Goal: Information Seeking & Learning: Check status

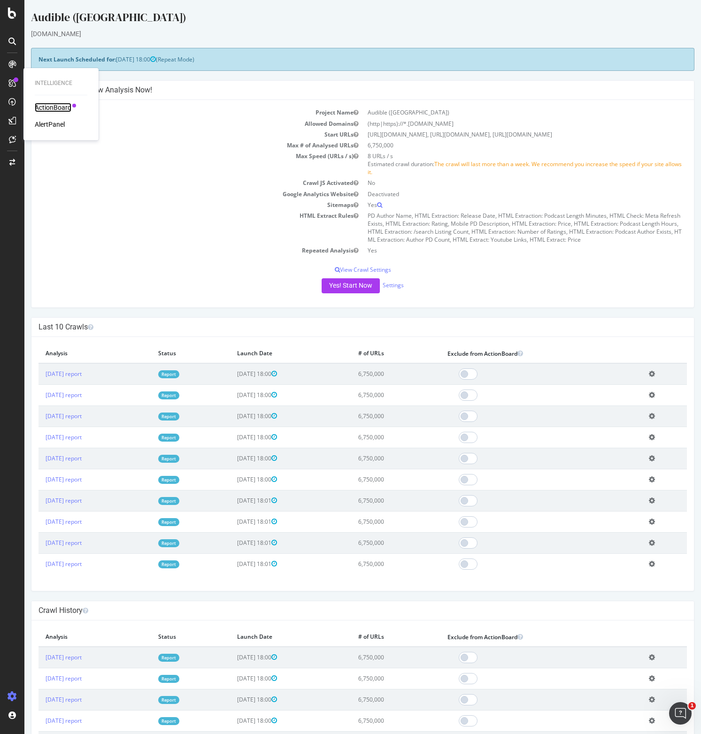
click at [56, 106] on div "ActionBoard" at bounding box center [53, 107] width 37 height 9
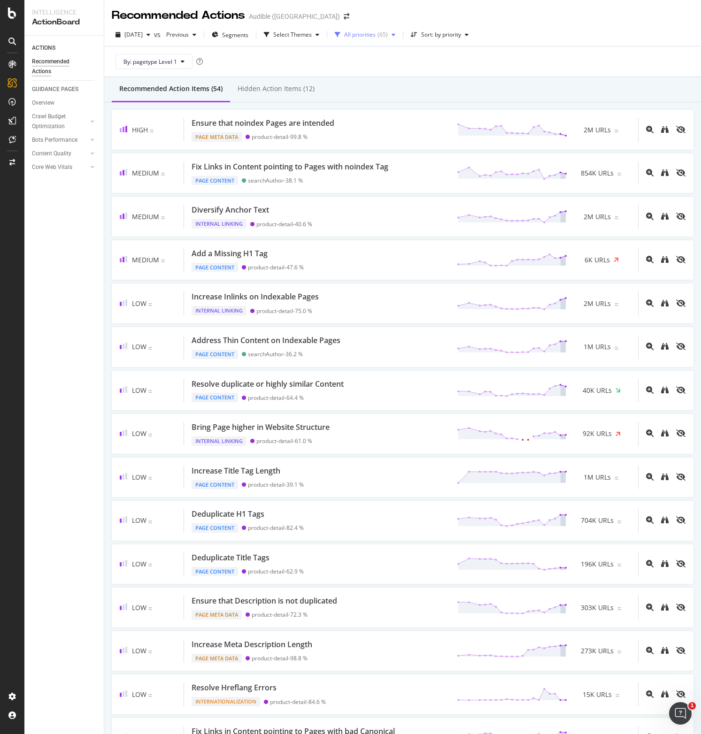
click at [375, 34] on div "All priorities" at bounding box center [359, 35] width 31 height 6
click at [455, 53] on div "By: pagetype Level 1" at bounding box center [403, 61] width 582 height 30
click at [457, 26] on div "2025 Aug. 1st vs Previous Segments Select Themes All priorities ( 65 ) Sort: by…" at bounding box center [402, 50] width 597 height 54
click at [312, 32] on div "Select Themes" at bounding box center [292, 35] width 38 height 6
click at [309, 54] on div "Page Content" at bounding box center [312, 55] width 35 height 8
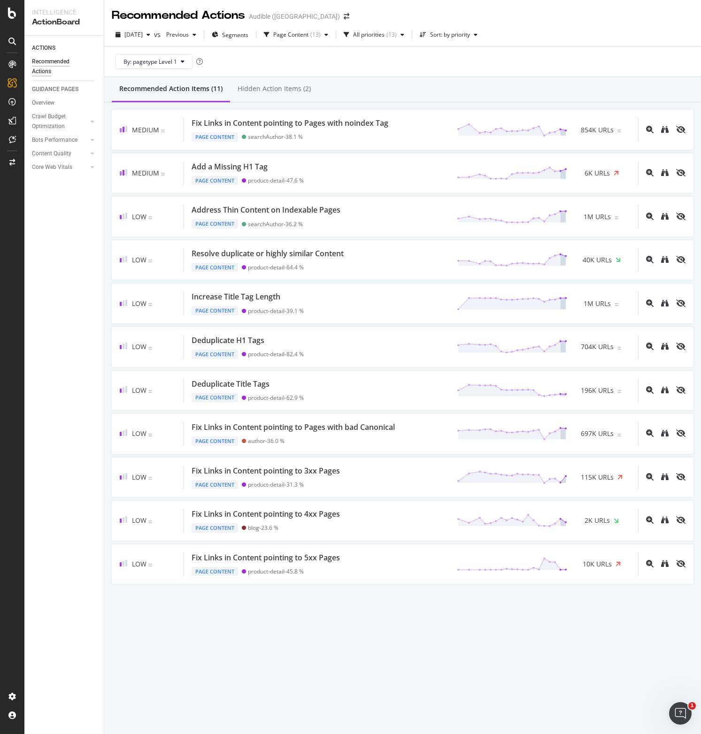
click at [39, 305] on div "ACTIONS Recommended Actions GUIDANCE PAGES Overview Crawl Budget Optimization L…" at bounding box center [63, 385] width 79 height 698
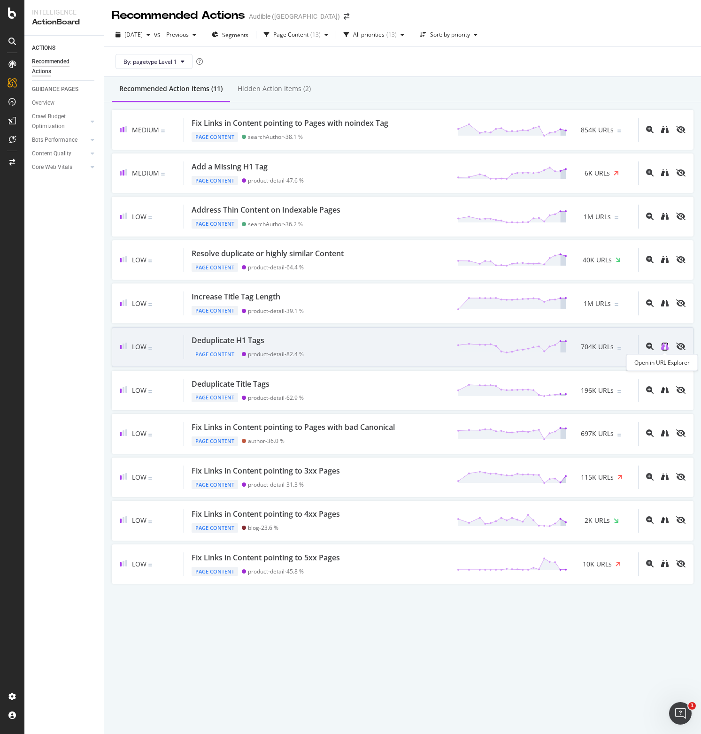
click at [665, 347] on icon "binoculars" at bounding box center [665, 347] width 8 height 8
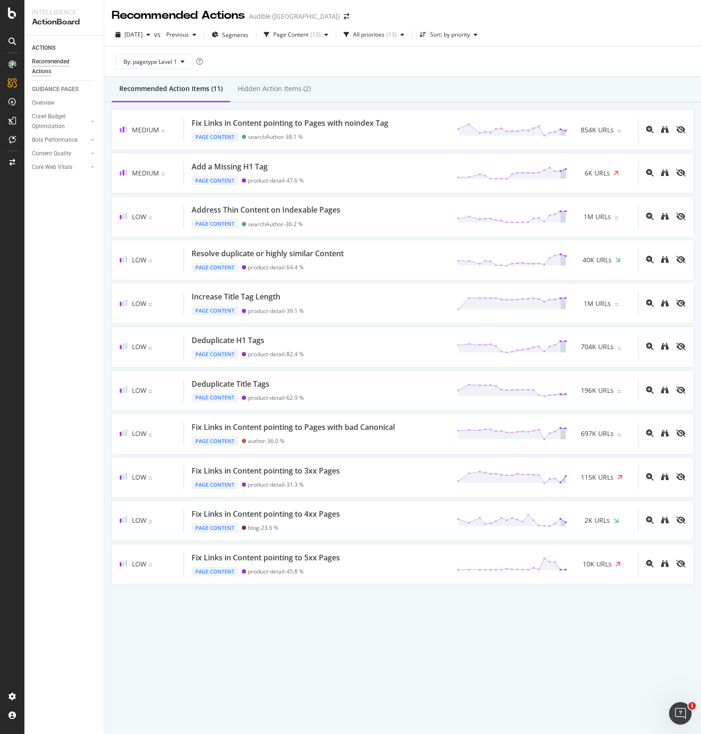
click at [293, 659] on div "Recommended Actions Audible (US) 2025 Aug. 1st vs Previous Segments Page Conten…" at bounding box center [402, 367] width 597 height 734
click at [277, 87] on div "Hidden Action Items (2)" at bounding box center [273, 88] width 73 height 9
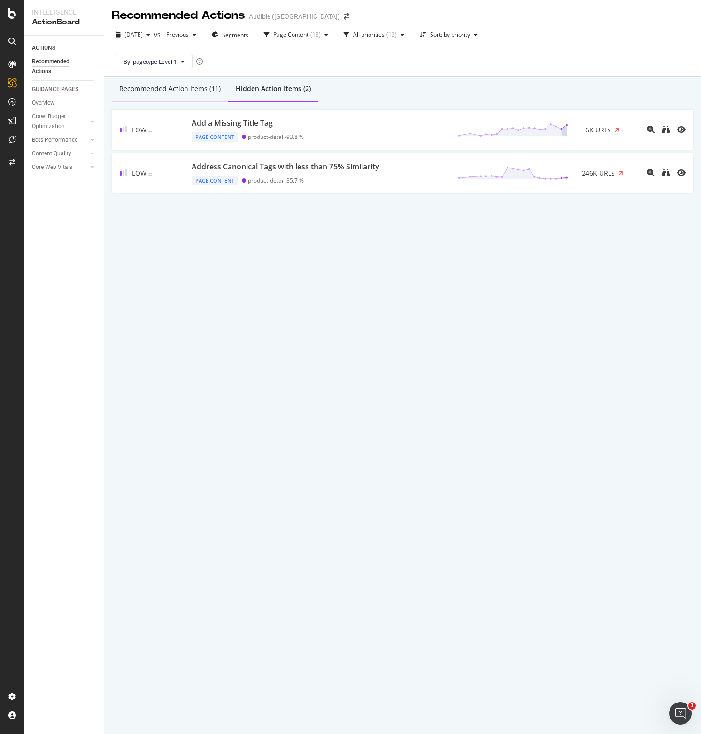
drag, startPoint x: 170, startPoint y: 91, endPoint x: 170, endPoint y: 97, distance: 5.7
click at [170, 91] on div "Recommended Action Items (11)" at bounding box center [169, 88] width 101 height 9
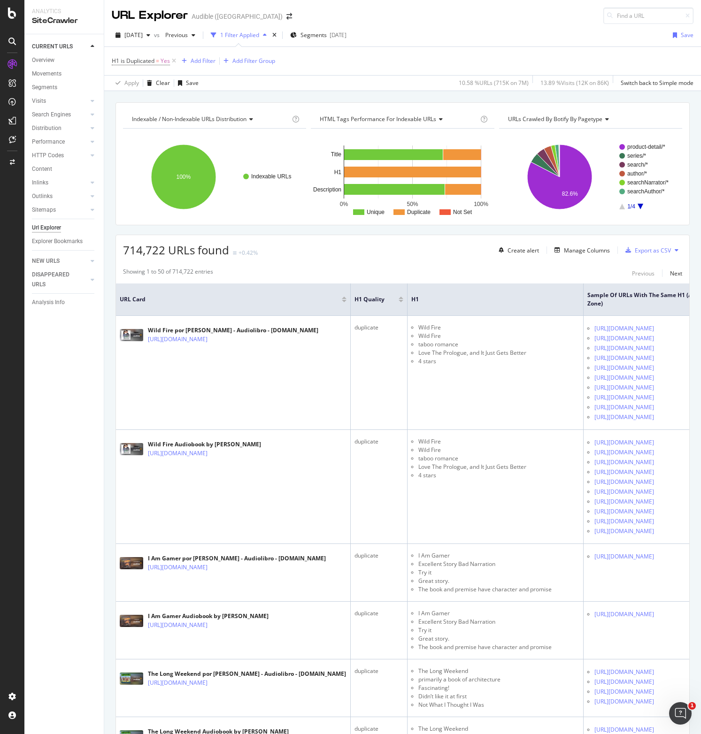
click at [220, 120] on span "Indexable / Non-Indexable URLs distribution" at bounding box center [189, 119] width 115 height 8
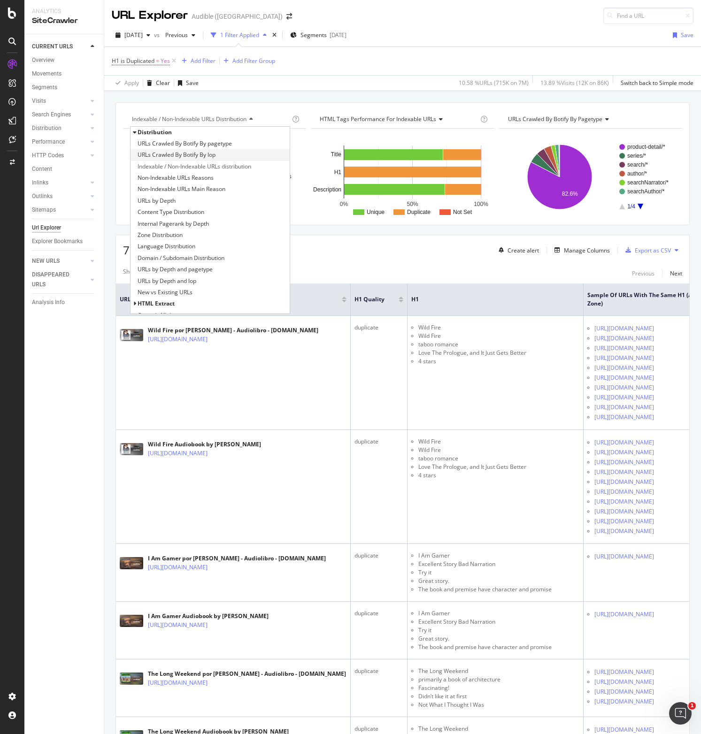
click at [196, 159] on span "URLs Crawled By Botify By lop" at bounding box center [177, 154] width 78 height 9
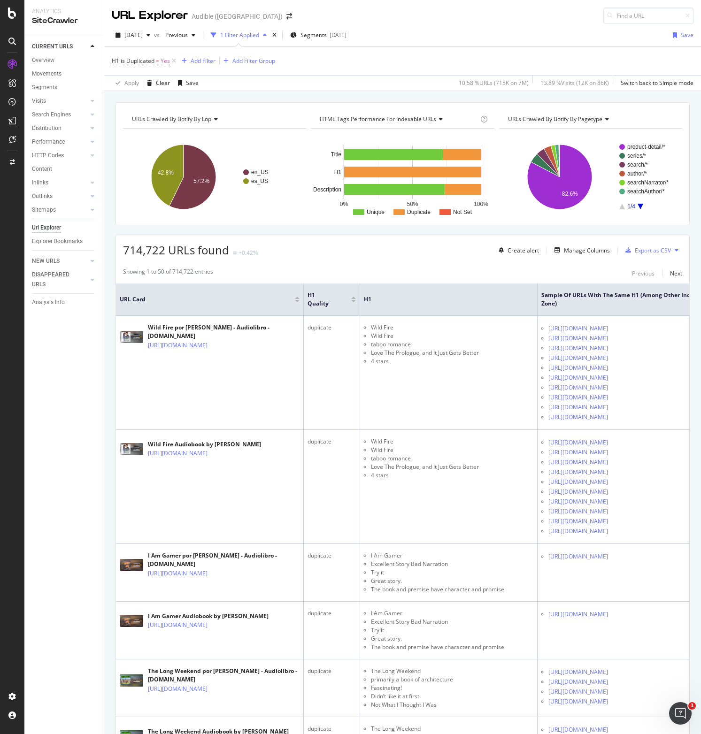
scroll to position [3, 0]
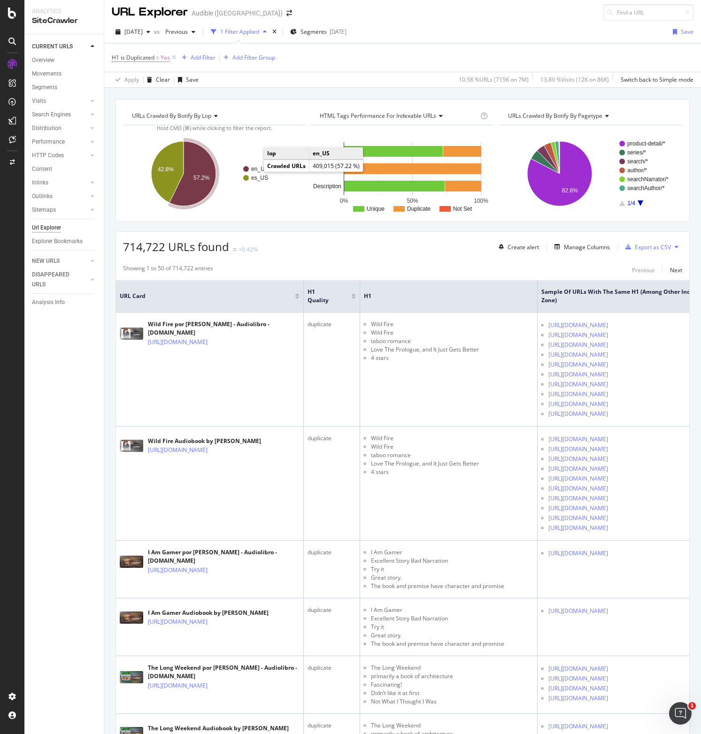
click at [255, 168] on text "en_US" at bounding box center [259, 169] width 17 height 7
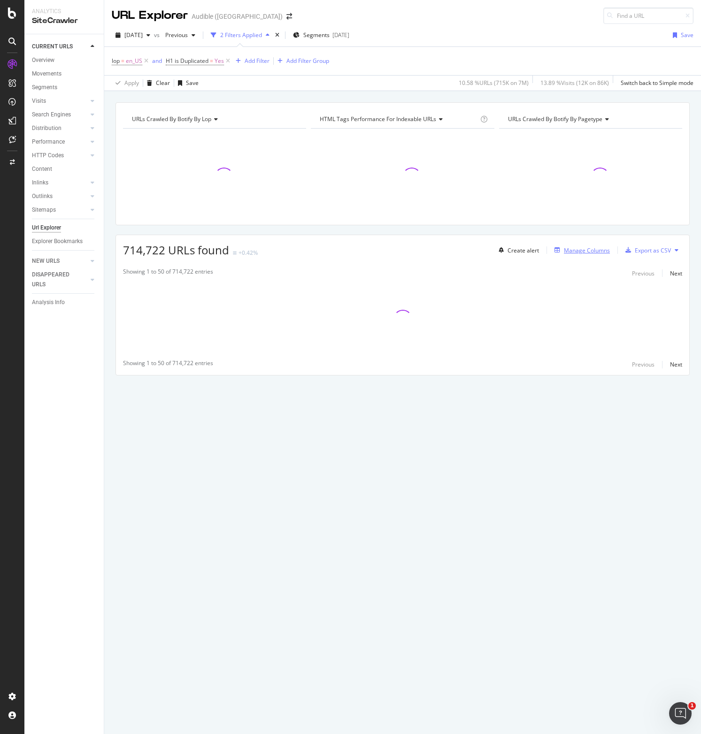
click at [576, 252] on div "Manage Columns" at bounding box center [587, 250] width 46 height 8
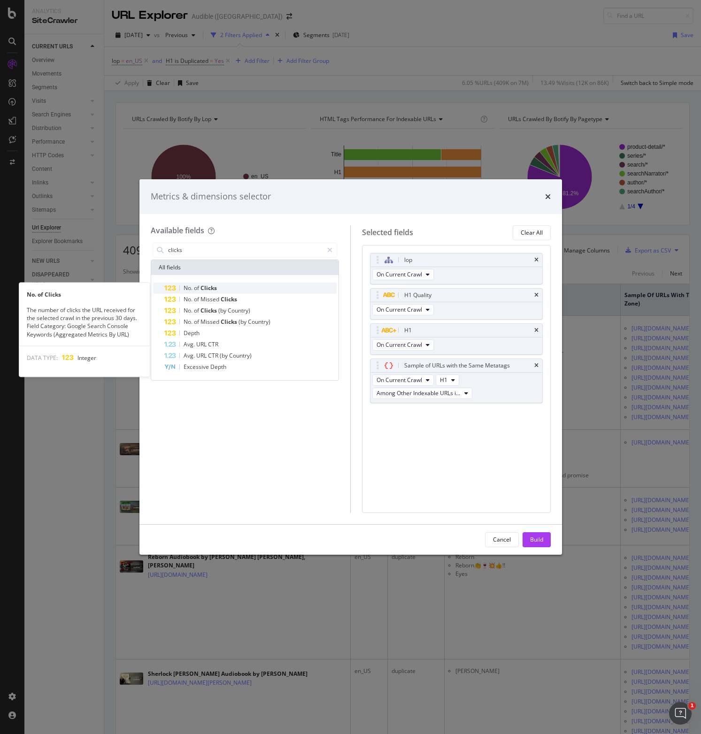
type input "clicks"
click at [196, 286] on span "of" at bounding box center [197, 288] width 7 height 8
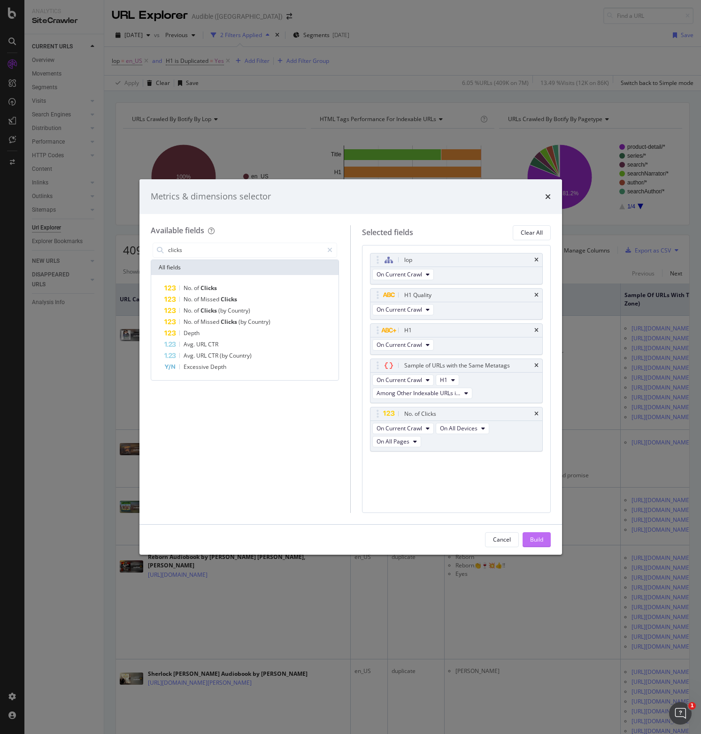
click at [539, 542] on div "Build" at bounding box center [536, 540] width 13 height 8
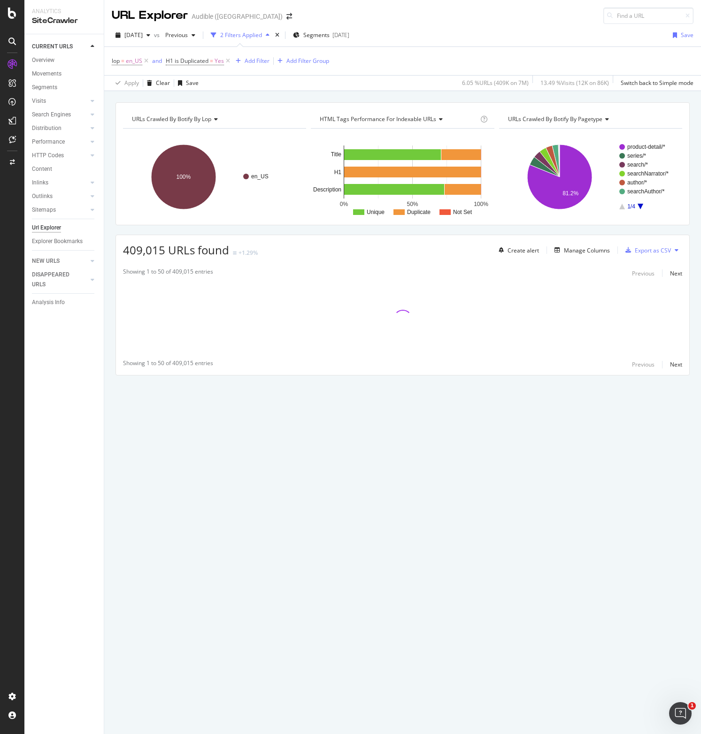
click at [45, 482] on div "CURRENT URLS Overview Movements Segments Visits Analysis Orphan URLs Search Eng…" at bounding box center [63, 384] width 79 height 700
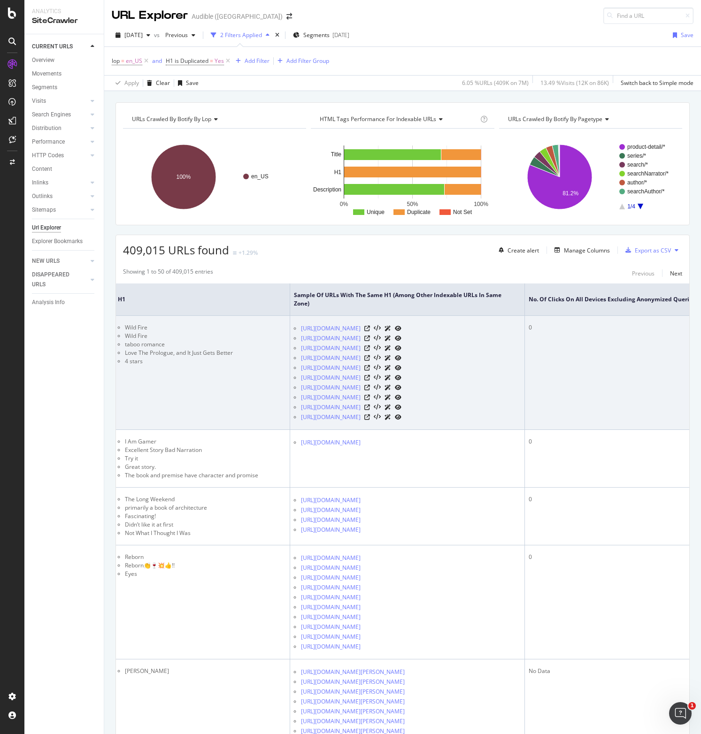
scroll to position [0, 358]
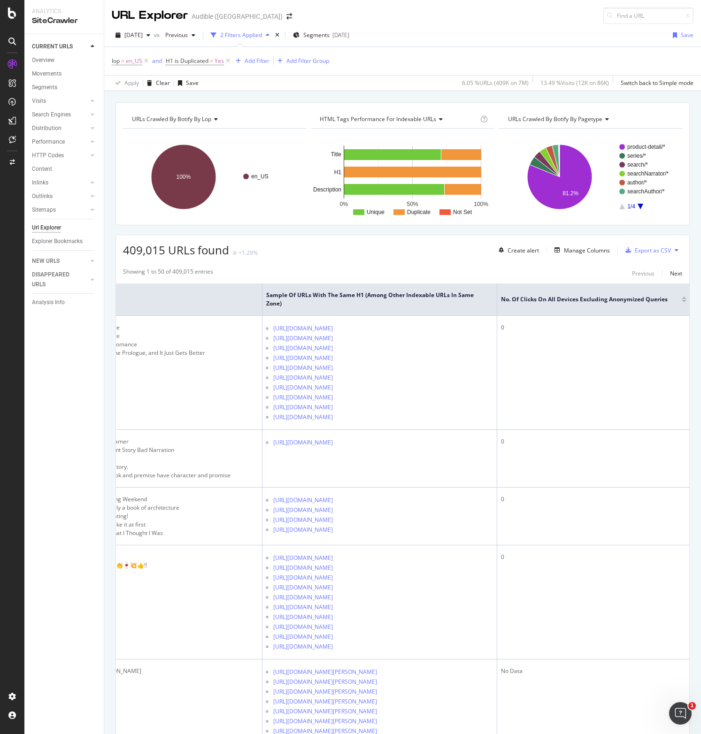
click at [683, 301] on div at bounding box center [683, 301] width 5 height 2
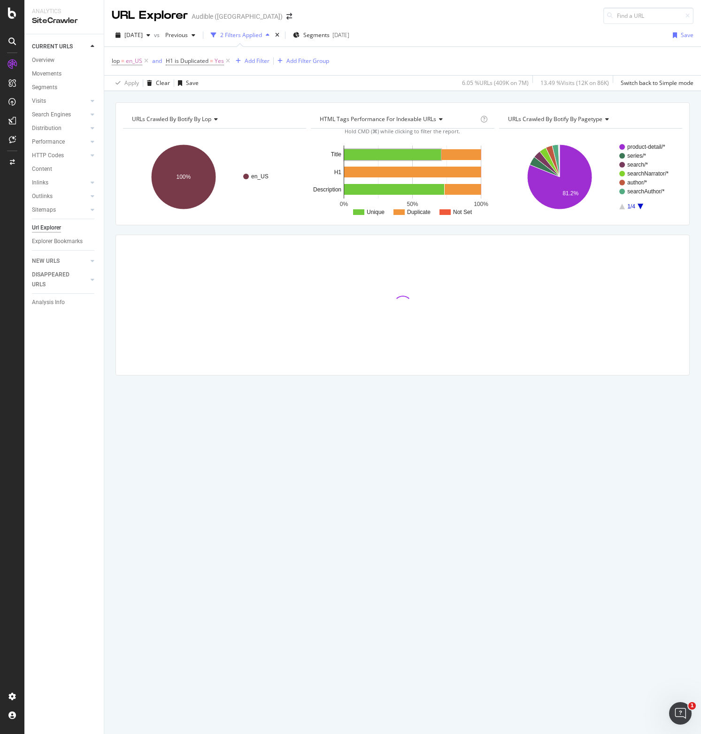
click at [121, 232] on div "URLs Crawled By Botify By lop Chart (by Value) Table Expand Export as CSV Expor…" at bounding box center [402, 255] width 597 height 306
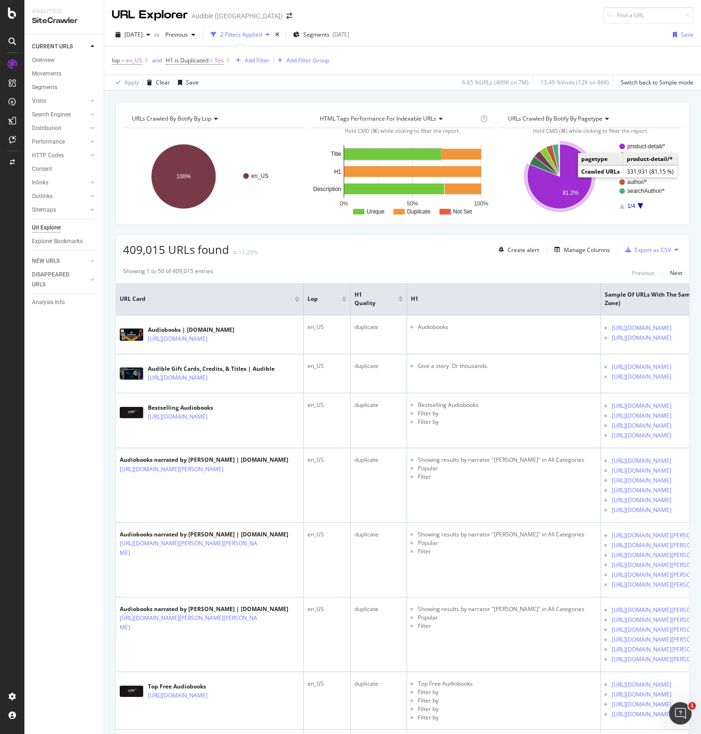
click at [636, 145] on text "product-detail/*" at bounding box center [646, 146] width 38 height 7
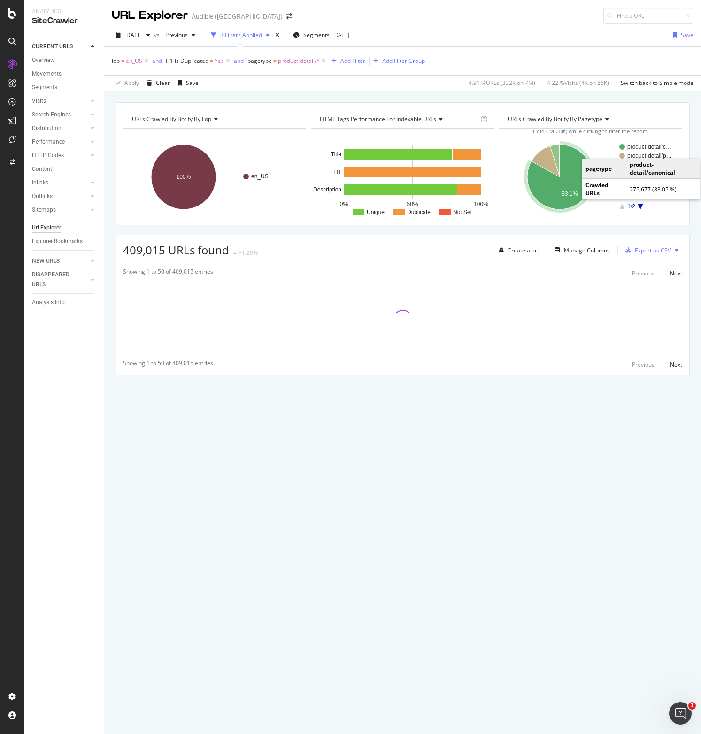
click at [641, 149] on rect "A chart." at bounding box center [650, 147] width 46 height 6
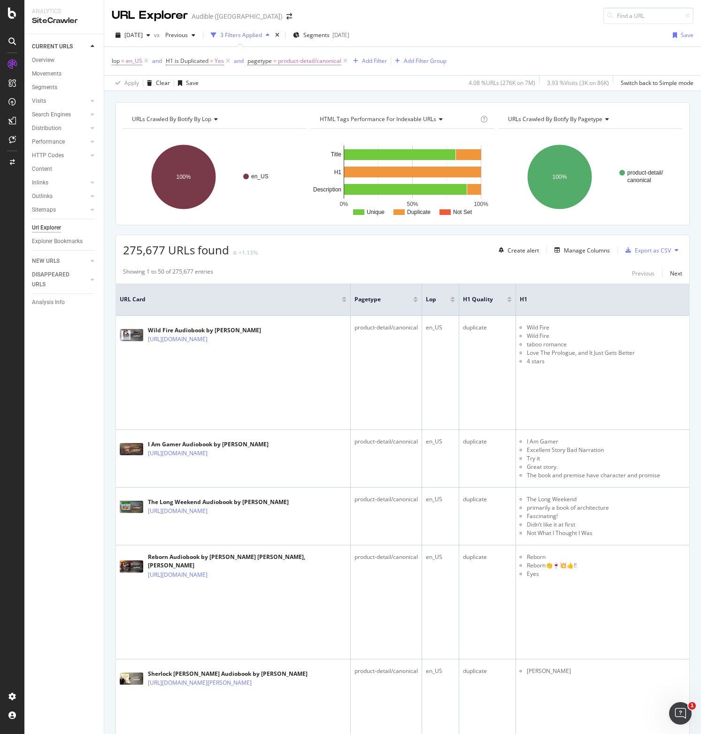
click at [366, 60] on div "Add Filter" at bounding box center [374, 61] width 25 height 8
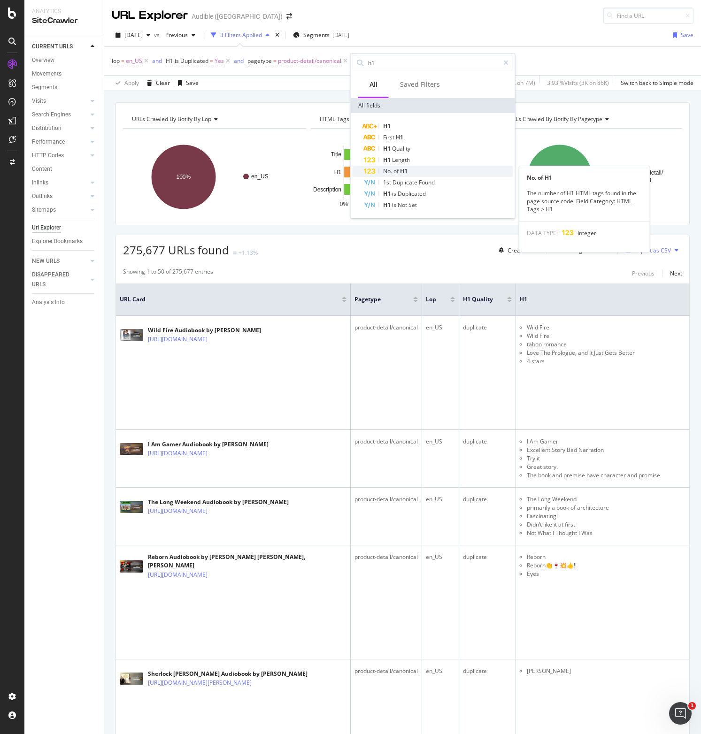
type input "h1"
click at [410, 169] on div "No. of H1" at bounding box center [438, 171] width 149 height 11
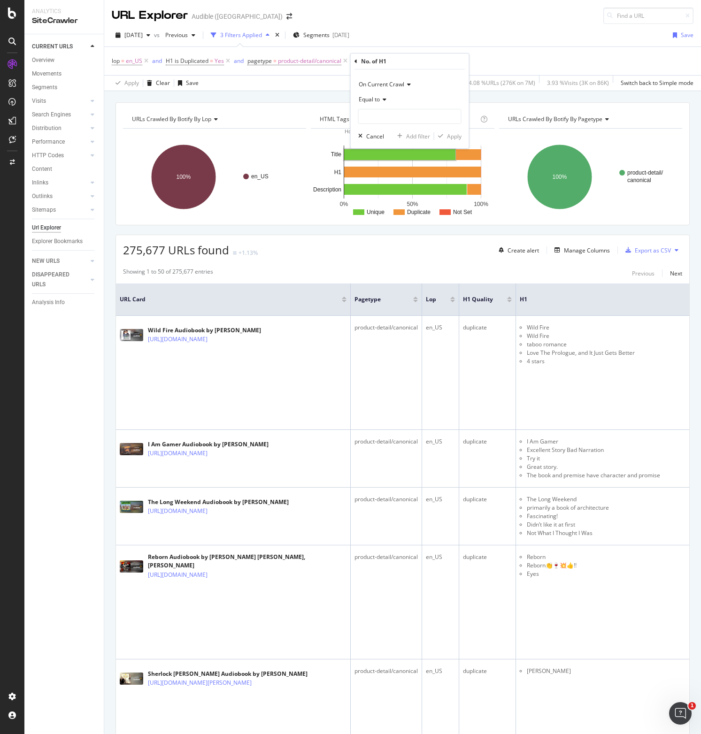
click at [378, 100] on span "Equal to" at bounding box center [369, 99] width 21 height 8
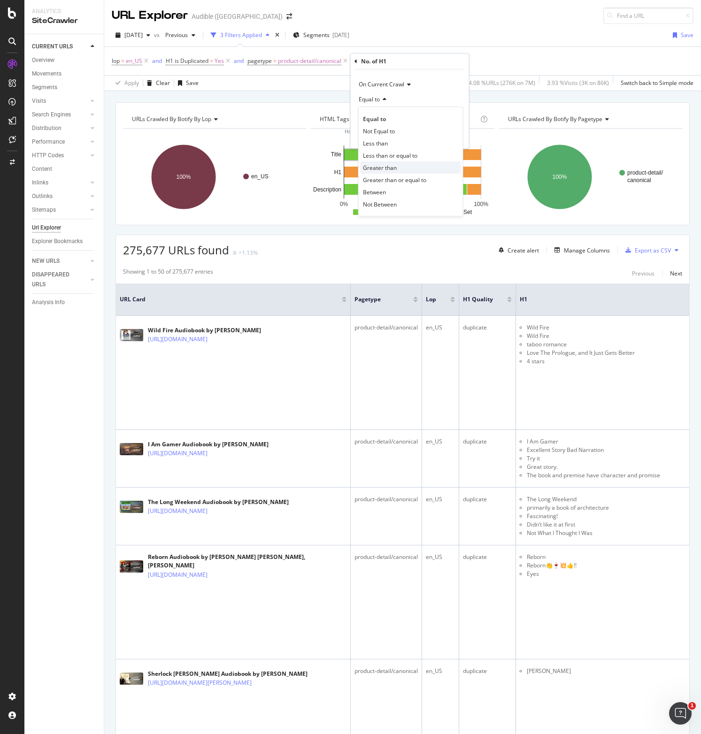
click at [380, 166] on span "Greater than" at bounding box center [380, 168] width 34 height 8
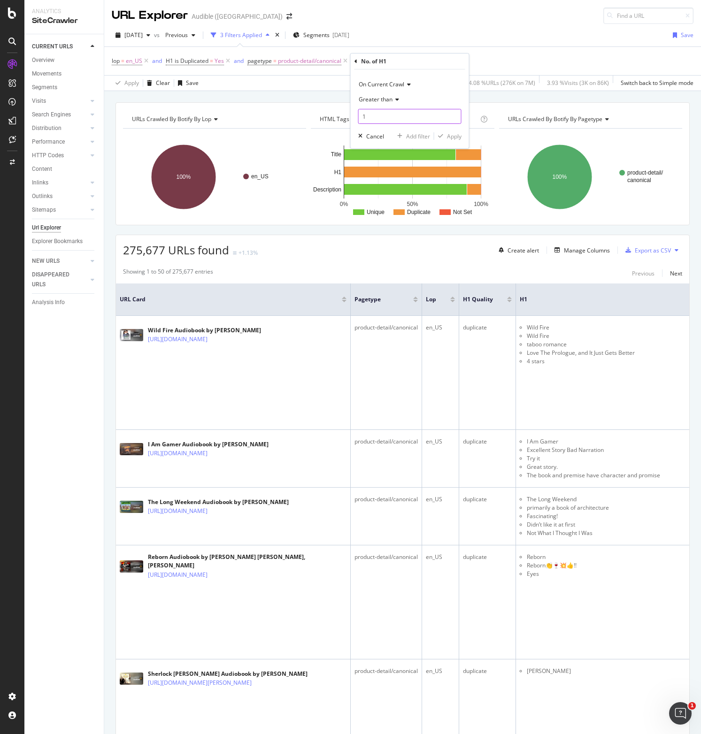
type input "1"
click at [453, 115] on input "1" at bounding box center [409, 116] width 103 height 15
drag, startPoint x: 451, startPoint y: 137, endPoint x: 413, endPoint y: 225, distance: 95.7
click at [451, 138] on div "Apply" at bounding box center [454, 136] width 15 height 8
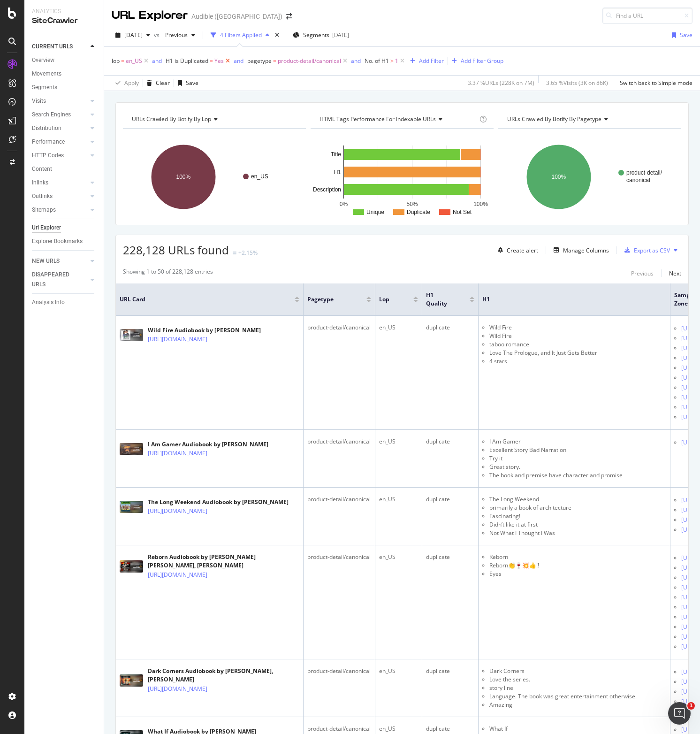
click at [227, 62] on icon at bounding box center [228, 60] width 8 height 9
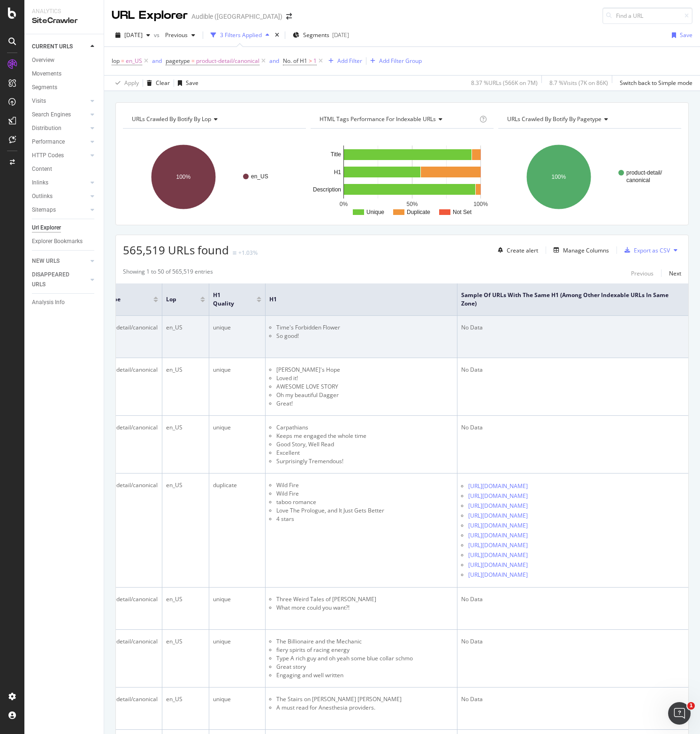
scroll to position [0, 408]
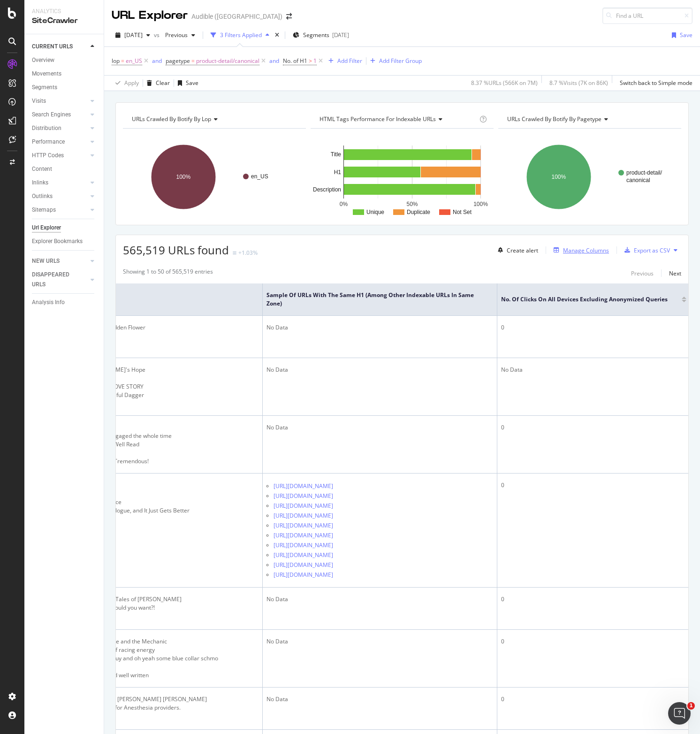
click at [576, 252] on div "Manage Columns" at bounding box center [586, 250] width 46 height 8
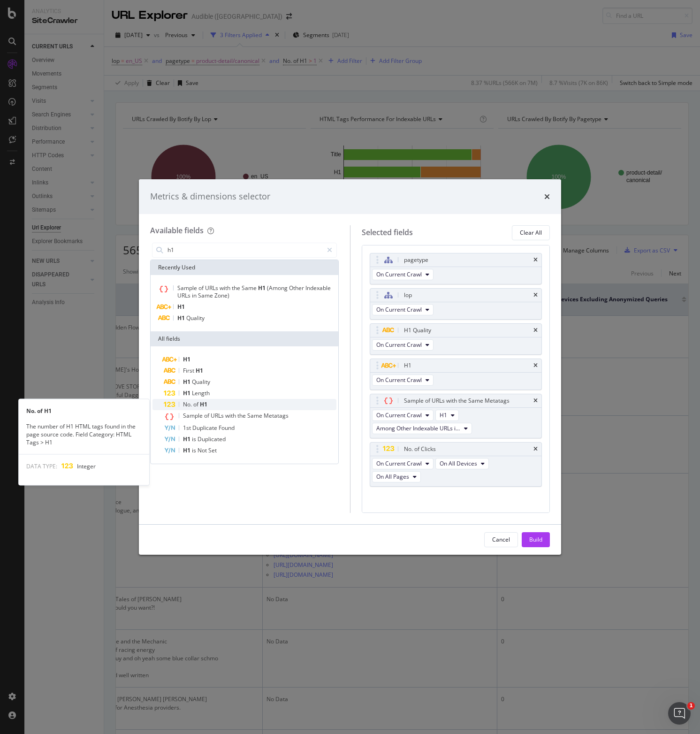
type input "h1"
click at [205, 404] on span "H1" at bounding box center [204, 404] width 8 height 8
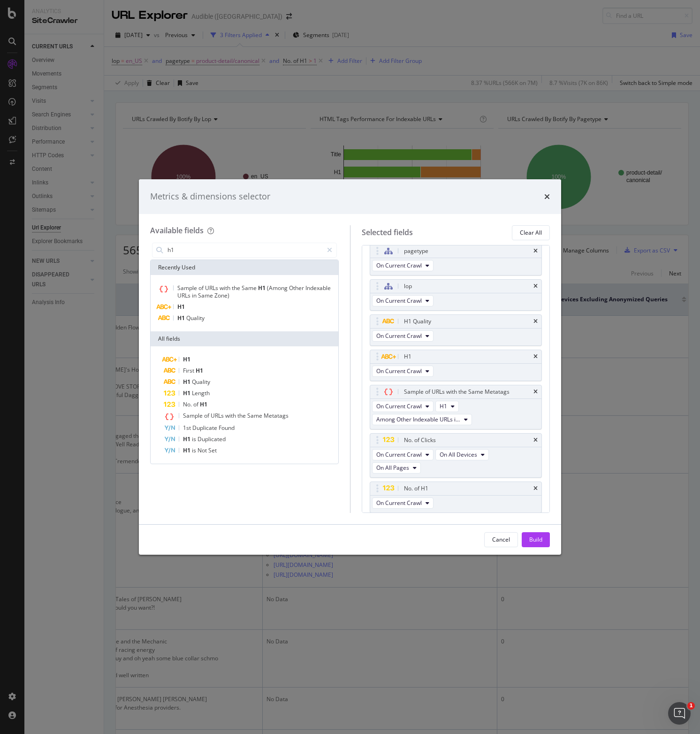
click at [540, 542] on div "Build" at bounding box center [535, 540] width 13 height 8
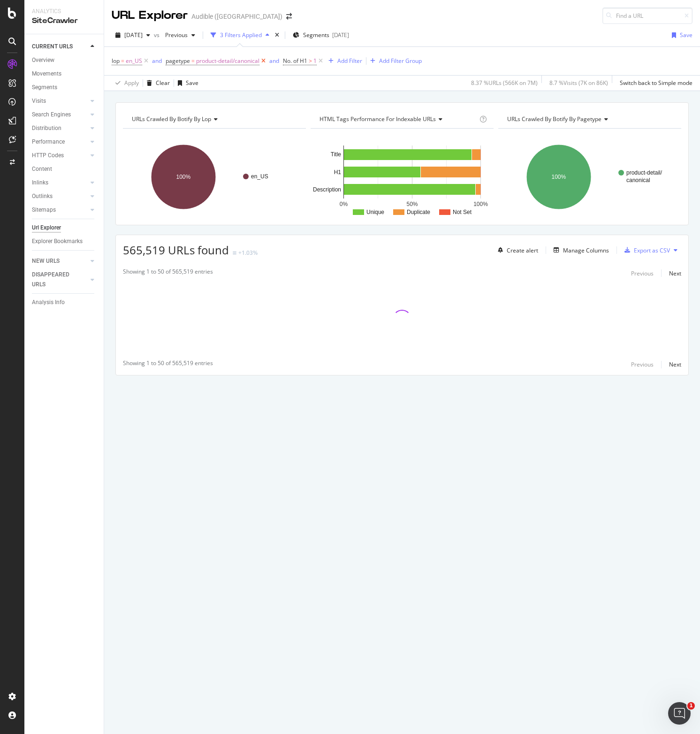
click at [263, 61] on icon at bounding box center [264, 60] width 8 height 9
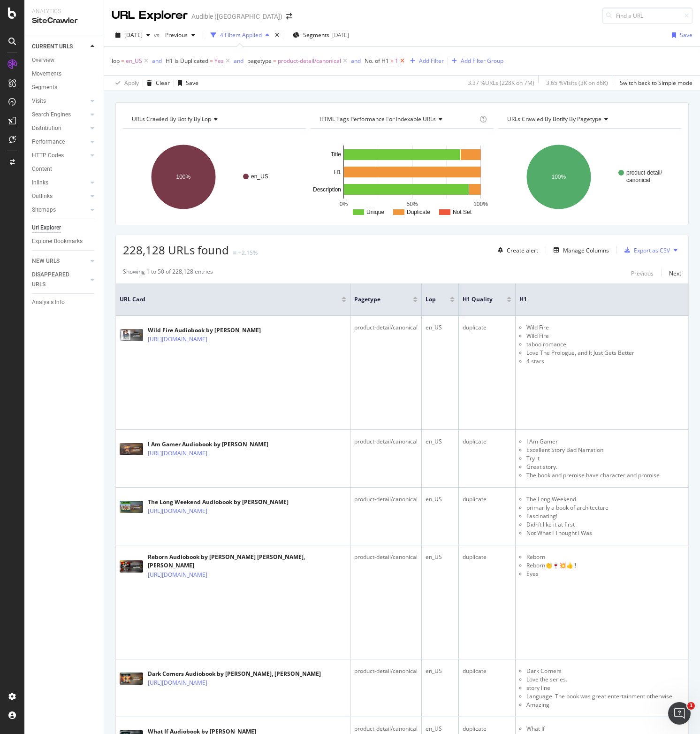
click at [404, 61] on icon at bounding box center [402, 60] width 8 height 9
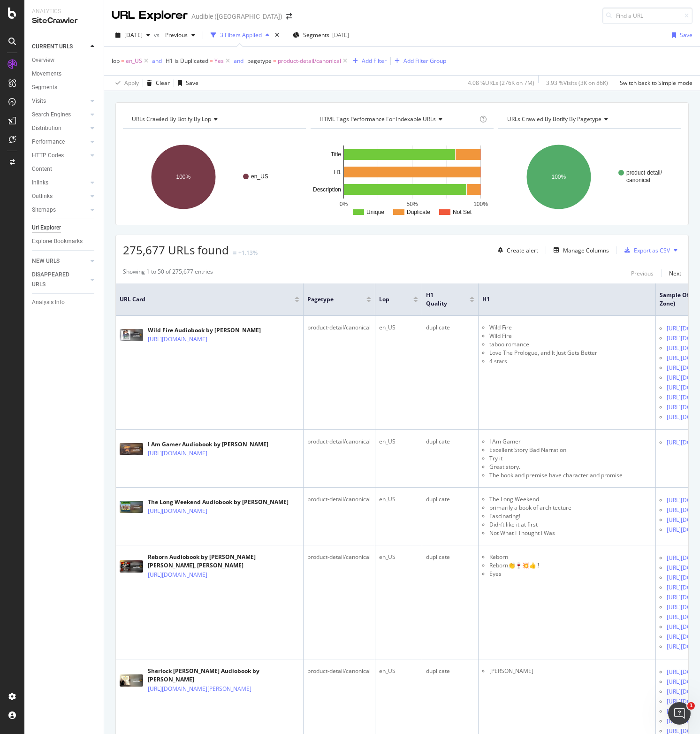
click at [463, 33] on div "2025 Aug. 1st vs Previous 3 Filters Applied Segments 2025-04-16 Save" at bounding box center [402, 37] width 596 height 19
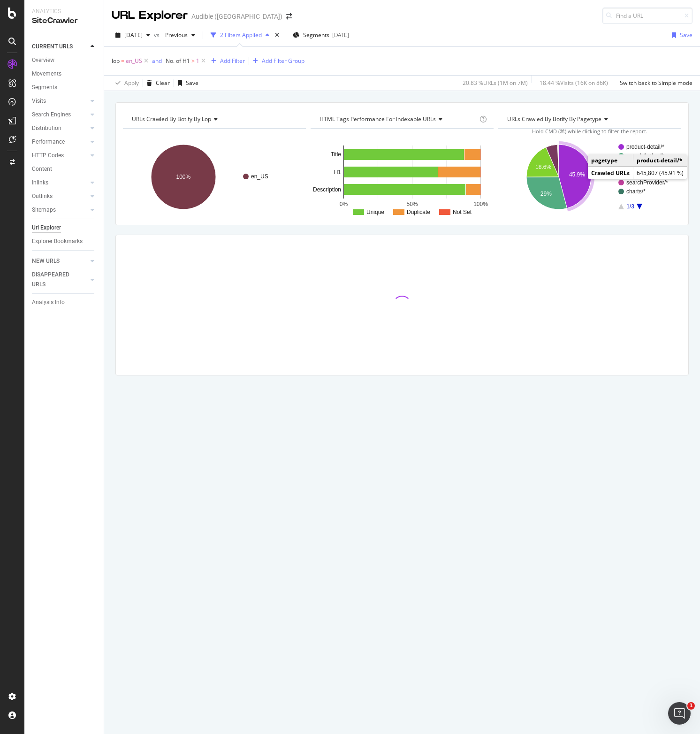
click at [644, 148] on text "product-detail/*" at bounding box center [646, 147] width 38 height 7
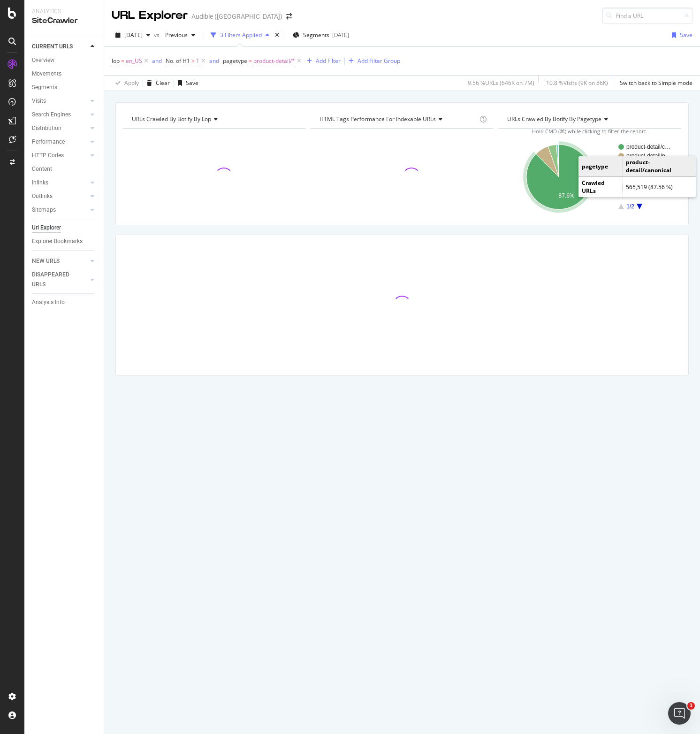
click at [637, 147] on rect "A chart." at bounding box center [650, 147] width 46 height 6
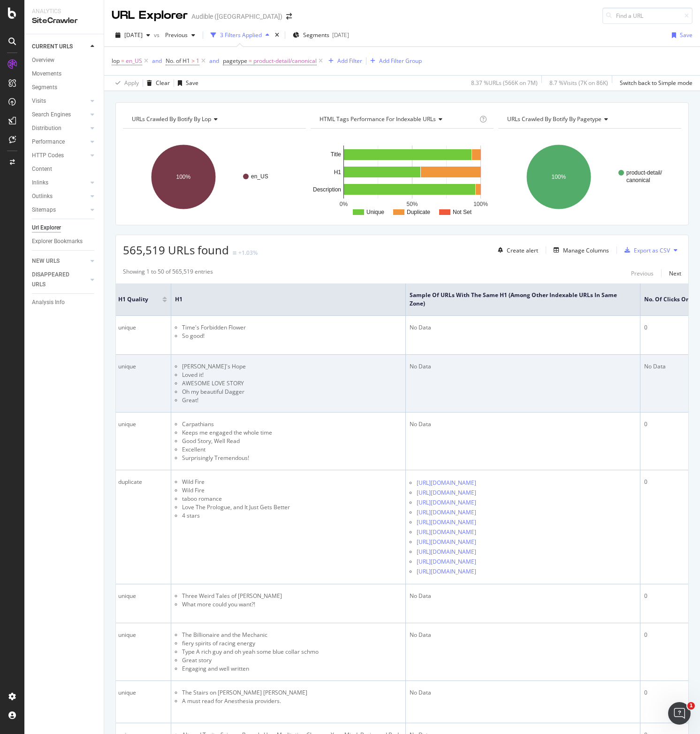
scroll to position [0, 541]
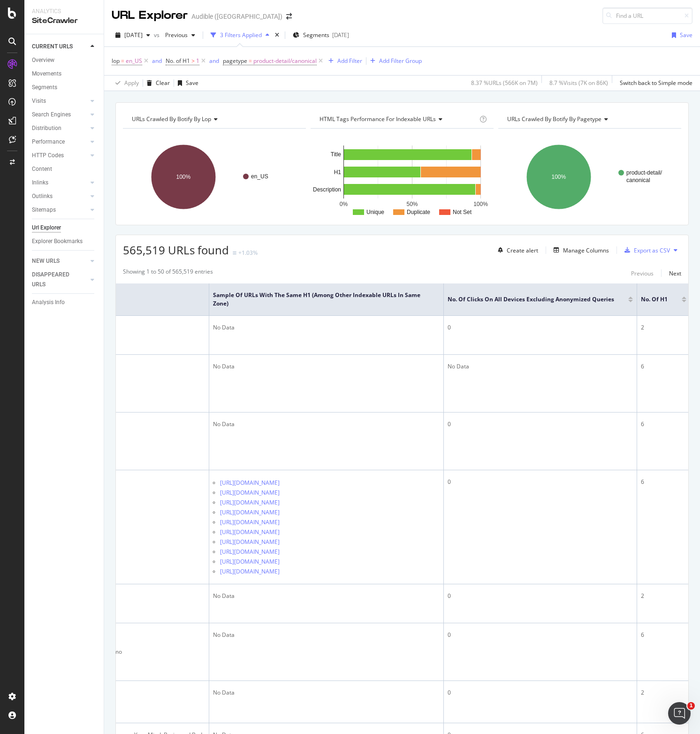
click at [682, 301] on div at bounding box center [684, 301] width 5 height 2
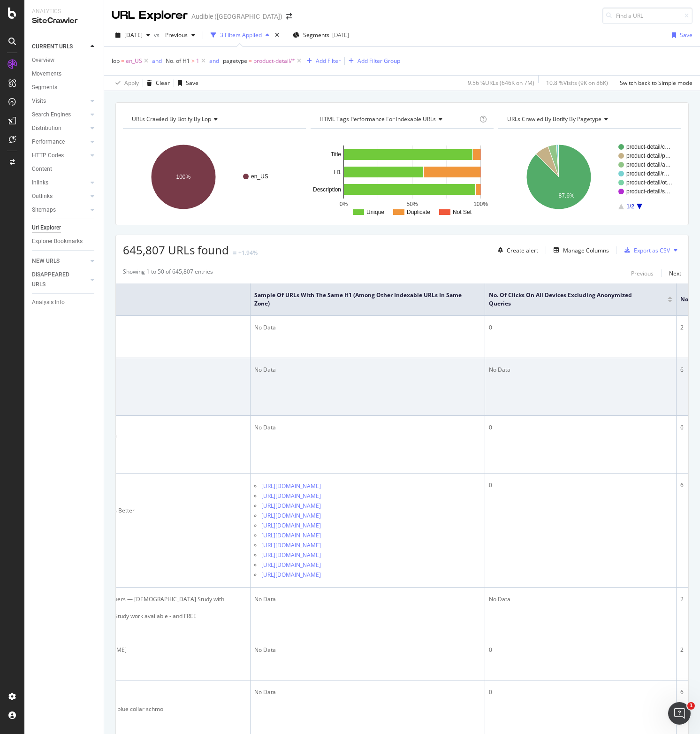
scroll to position [0, 504]
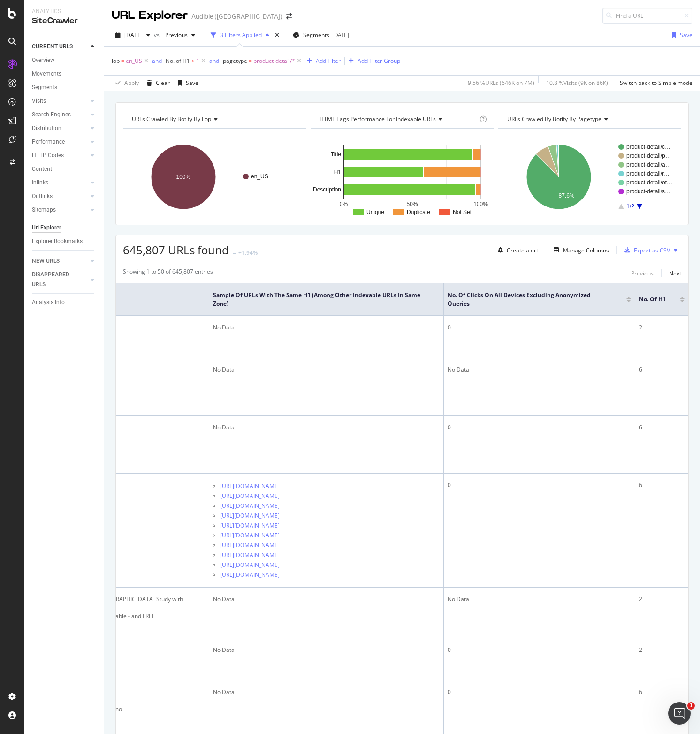
click at [684, 301] on div at bounding box center [682, 301] width 5 height 2
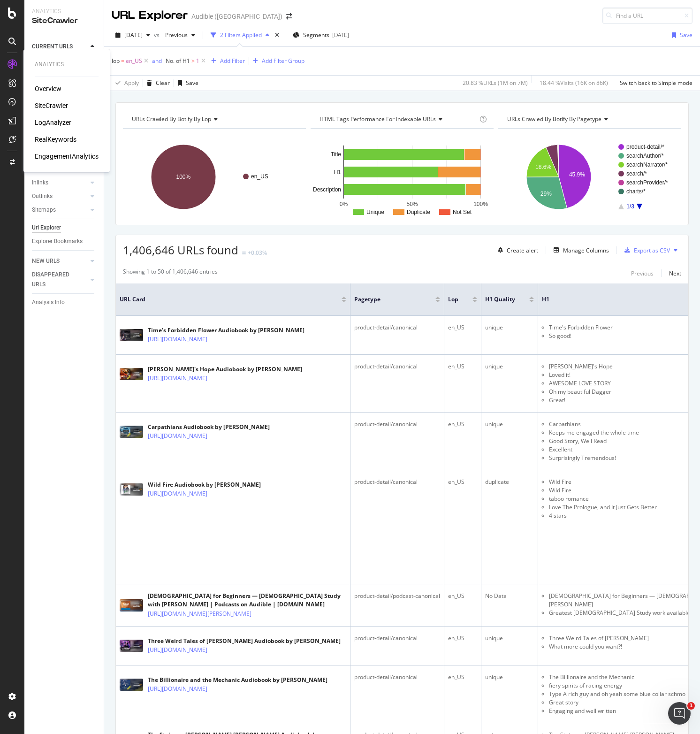
click at [48, 91] on div "Overview" at bounding box center [48, 88] width 27 height 9
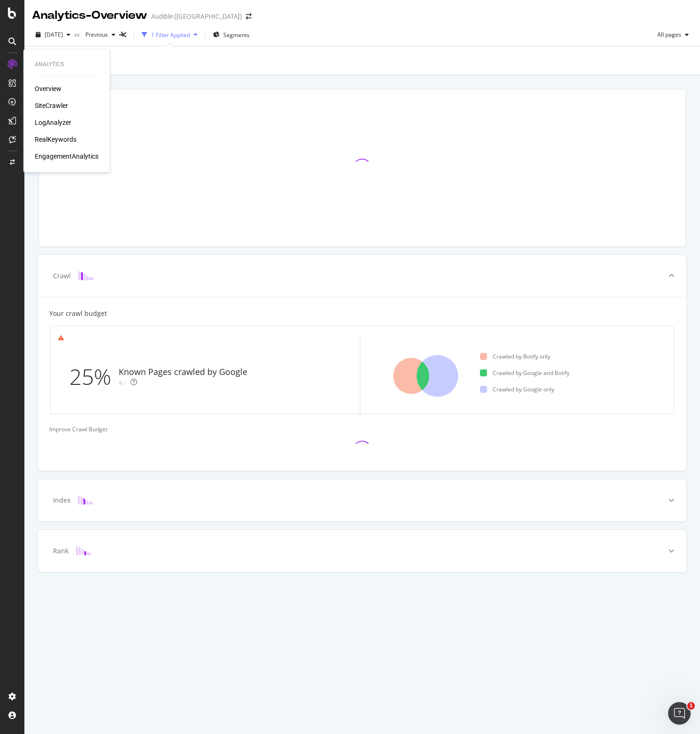
click at [43, 105] on div "SiteCrawler" at bounding box center [51, 105] width 33 height 9
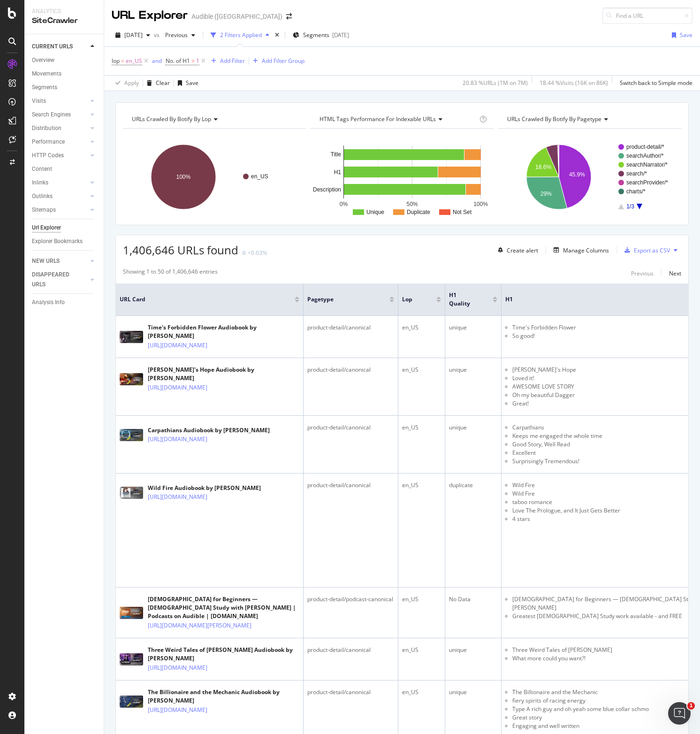
drag, startPoint x: 40, startPoint y: 77, endPoint x: 46, endPoint y: 82, distance: 7.6
click at [40, 77] on div "Movements" at bounding box center [47, 74] width 30 height 10
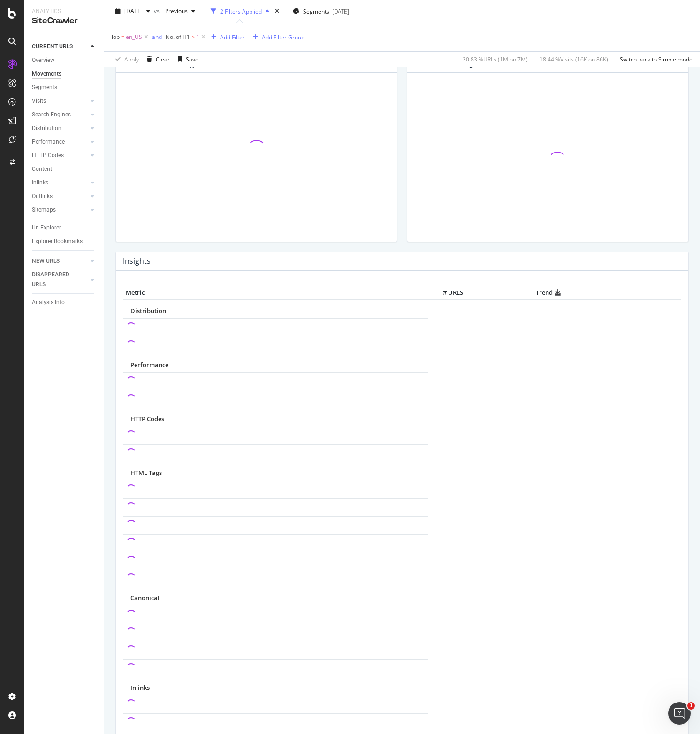
scroll to position [348, 0]
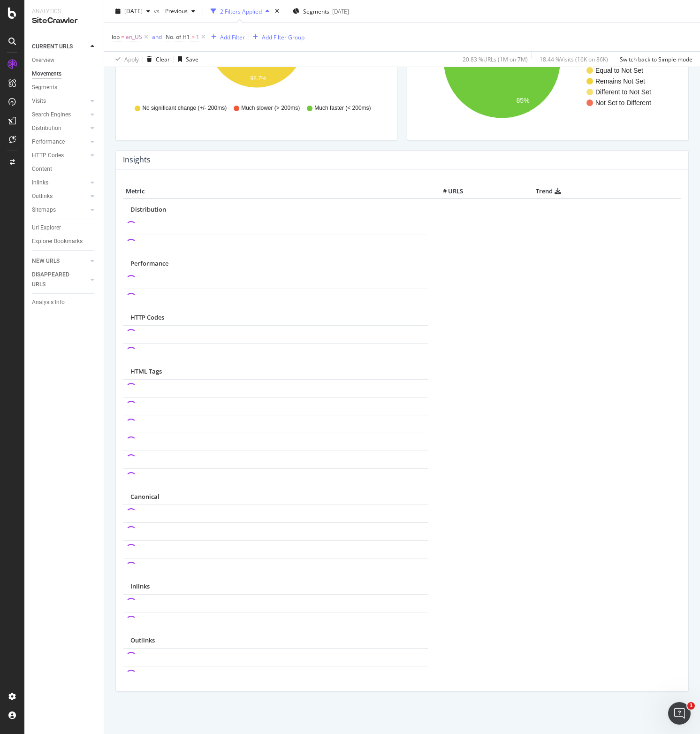
click at [45, 456] on div "CURRENT URLS Overview Movements Segments Visits Analysis Orphan URLs Search Eng…" at bounding box center [63, 384] width 79 height 700
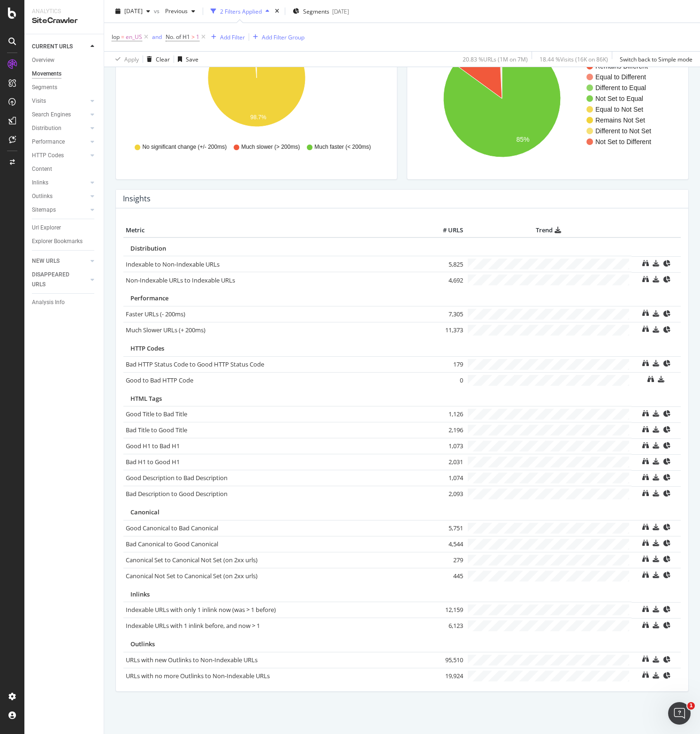
scroll to position [309, 0]
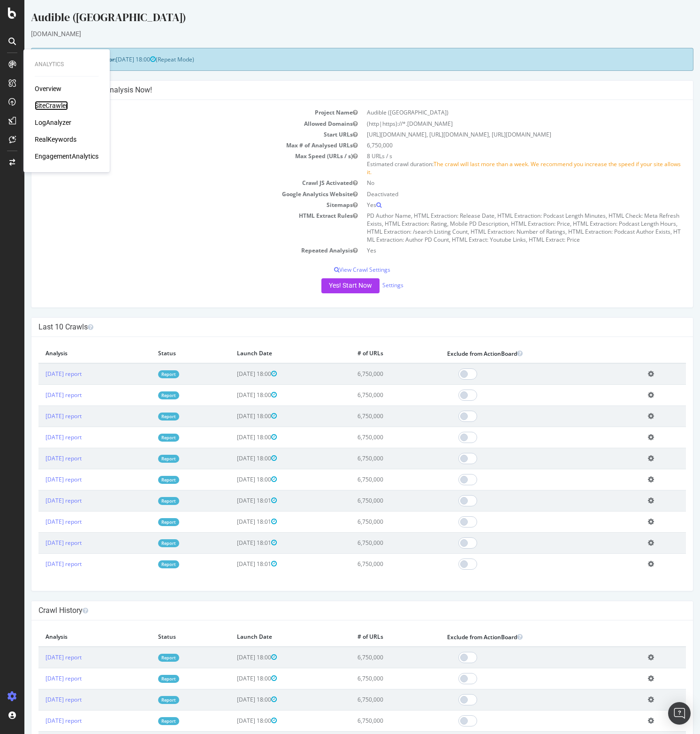
click at [43, 103] on div "SiteCrawler" at bounding box center [51, 105] width 33 height 9
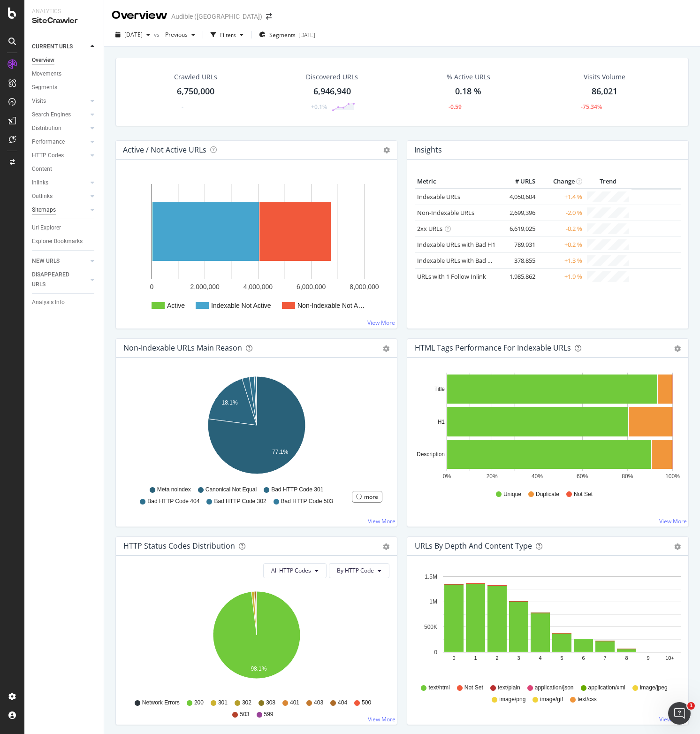
click at [48, 214] on div "Sitemaps" at bounding box center [44, 210] width 24 height 10
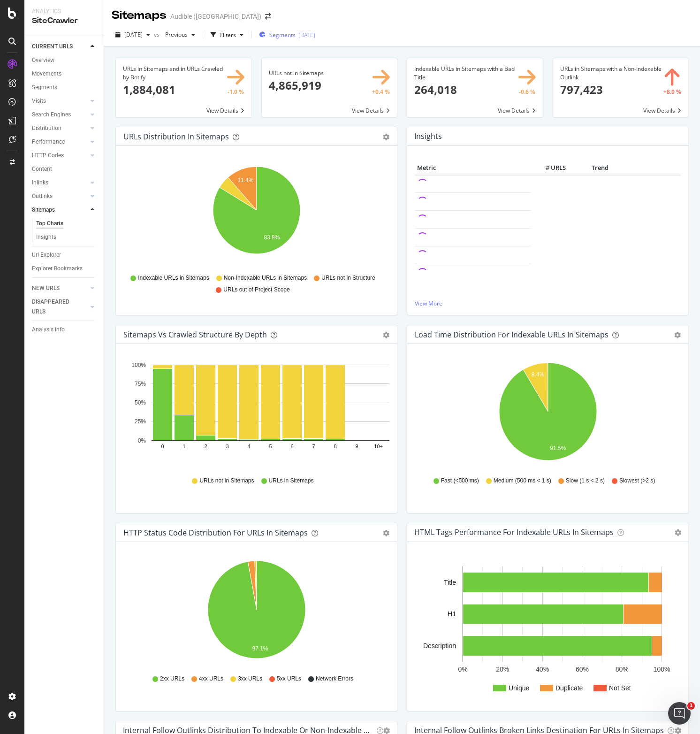
click at [296, 36] on span "Segments" at bounding box center [282, 35] width 26 height 8
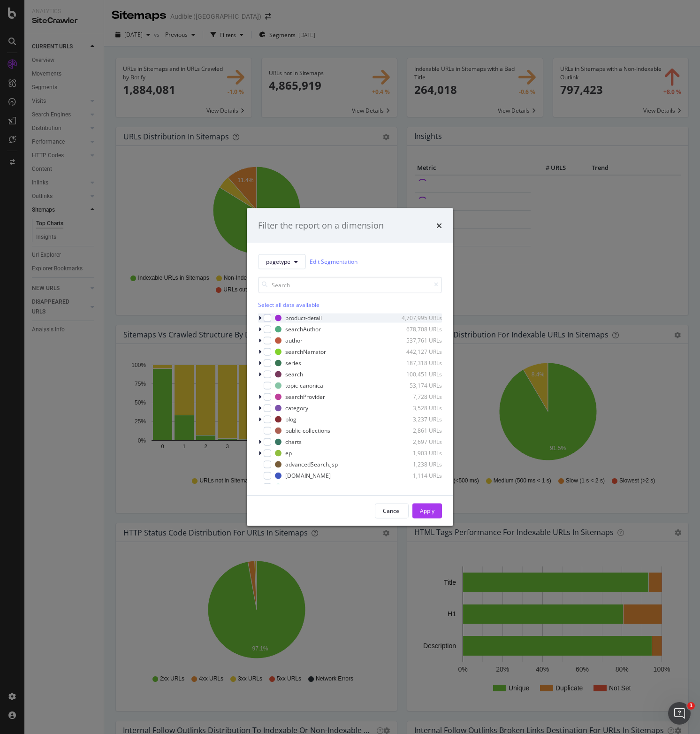
click at [260, 318] on icon "modal" at bounding box center [260, 318] width 3 height 6
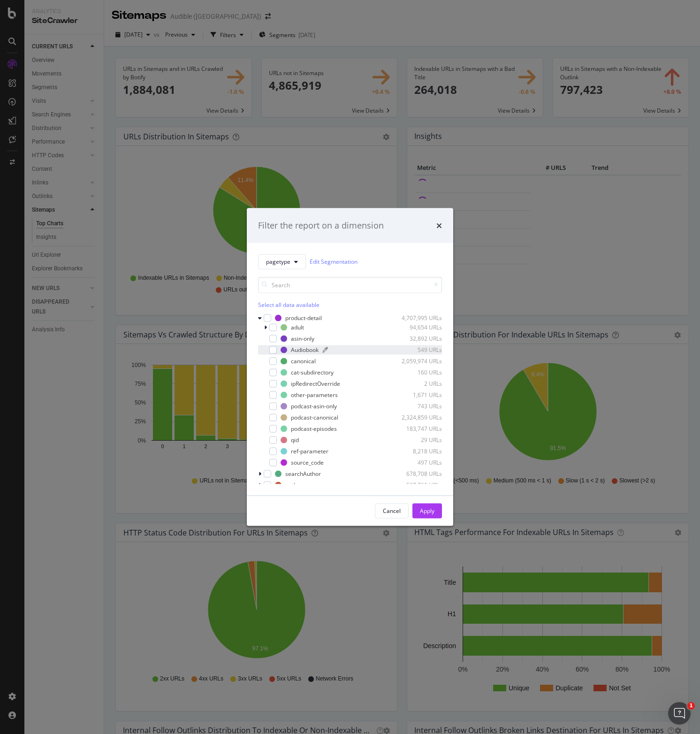
click at [308, 350] on div "Audiobook" at bounding box center [305, 350] width 28 height 8
click at [425, 506] on div "Apply" at bounding box center [427, 511] width 15 height 14
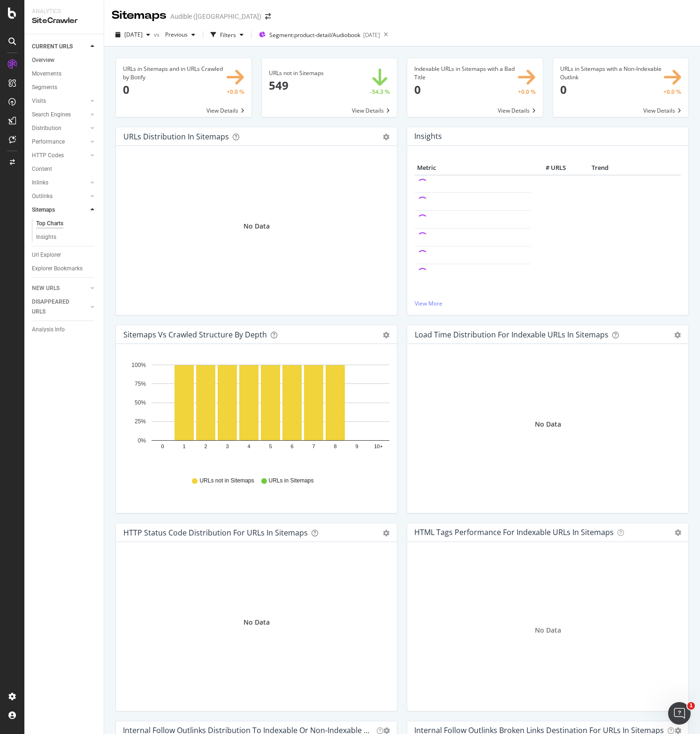
click at [54, 59] on link "Overview" at bounding box center [64, 60] width 65 height 10
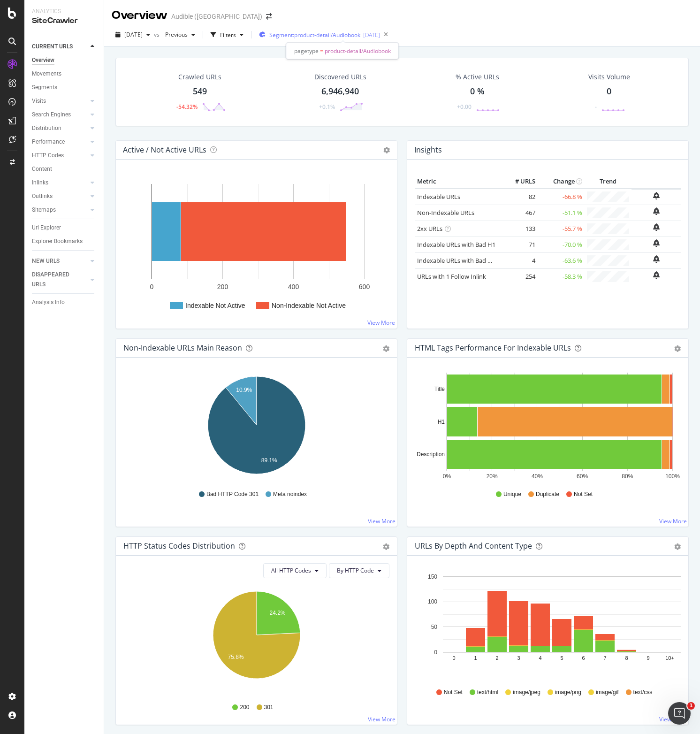
click at [323, 34] on span "Segment: product-detail/Audiobook" at bounding box center [314, 35] width 91 height 8
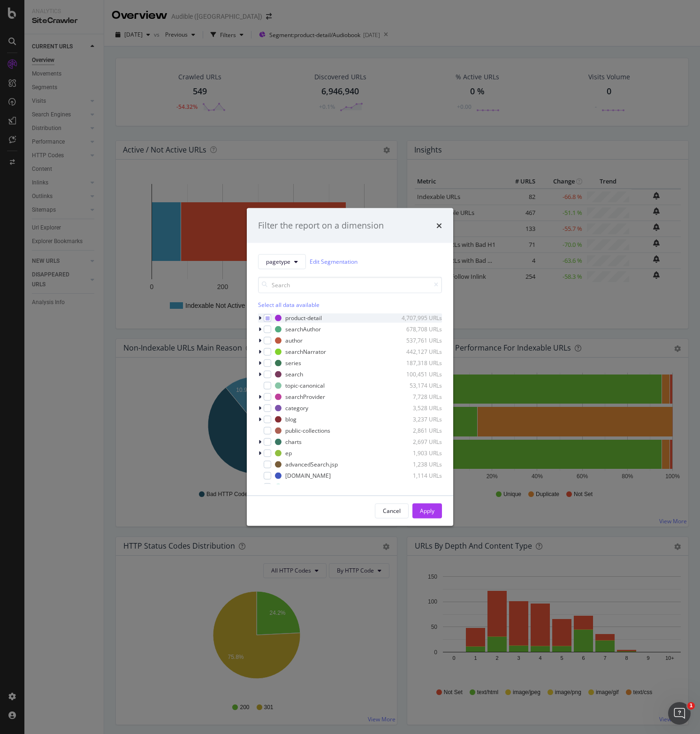
click at [260, 320] on icon "modal" at bounding box center [260, 318] width 3 height 6
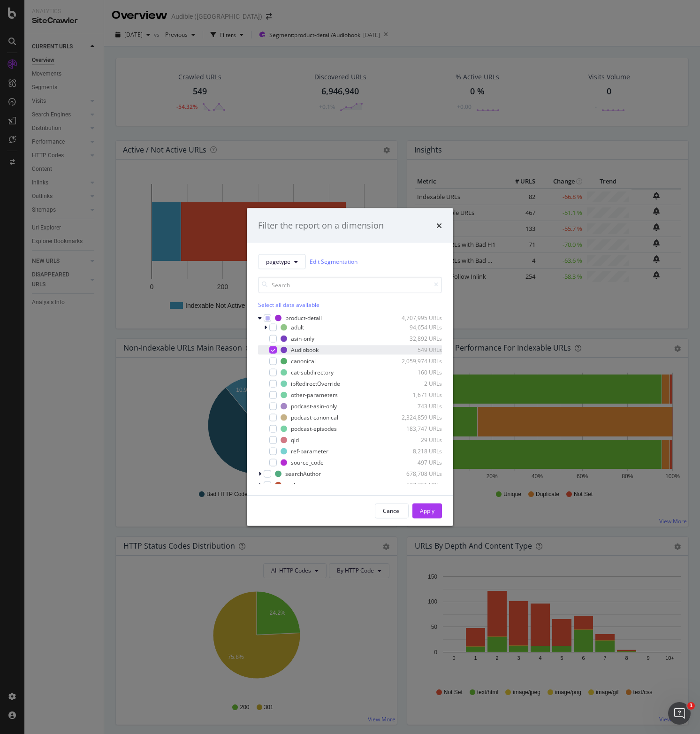
click at [275, 350] on icon "modal" at bounding box center [273, 349] width 4 height 5
click at [268, 329] on div "modal" at bounding box center [267, 326] width 6 height 9
click at [265, 328] on icon "modal" at bounding box center [266, 327] width 4 height 6
click at [437, 227] on icon "times" at bounding box center [439, 226] width 6 height 8
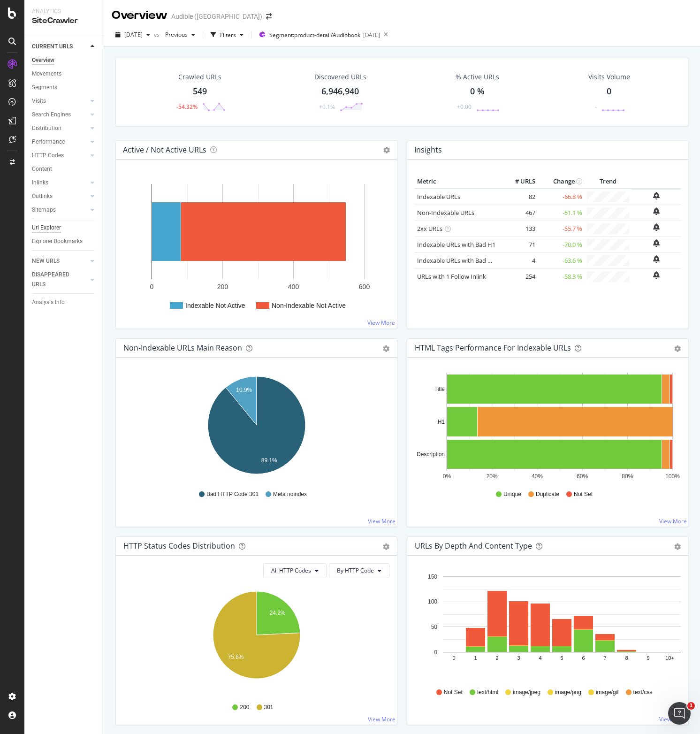
click at [41, 230] on div "Url Explorer" at bounding box center [46, 228] width 29 height 10
click at [345, 36] on span "Segment: product-detail/Audiobook" at bounding box center [314, 35] width 91 height 8
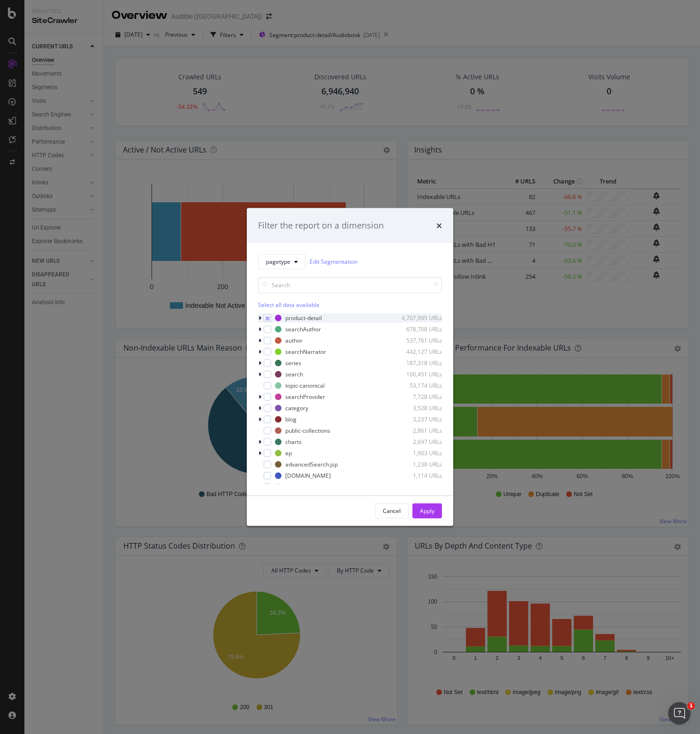
click at [260, 319] on icon "modal" at bounding box center [260, 318] width 3 height 6
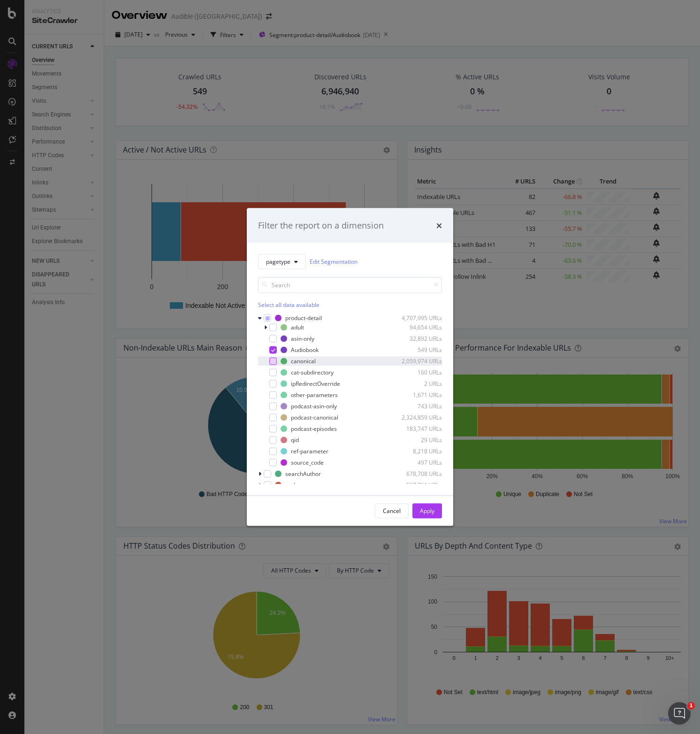
click at [271, 361] on div "modal" at bounding box center [273, 361] width 8 height 8
click at [271, 352] on div "modal" at bounding box center [273, 350] width 8 height 8
drag, startPoint x: 416, startPoint y: 512, endPoint x: 497, endPoint y: 275, distance: 250.2
click at [416, 512] on button "Apply" at bounding box center [428, 510] width 30 height 15
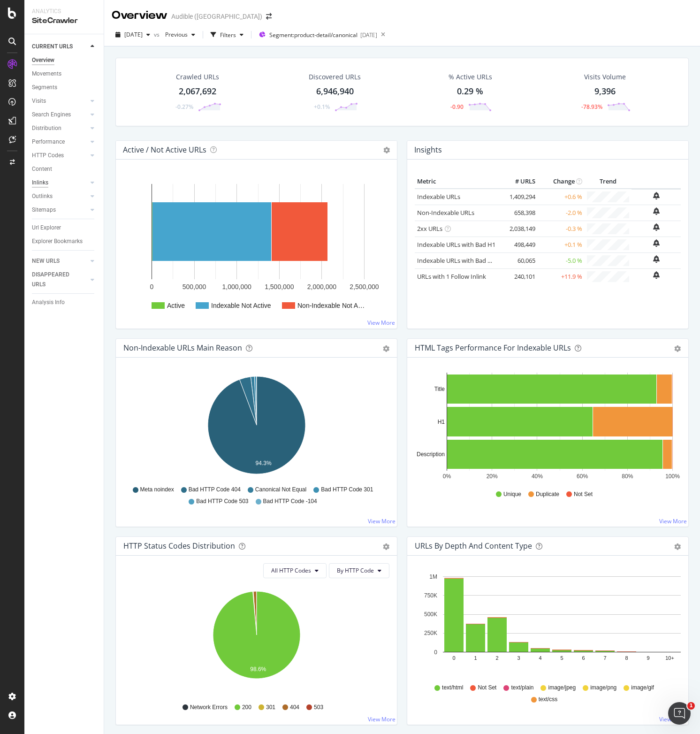
click at [45, 183] on div "Inlinks" at bounding box center [40, 183] width 16 height 10
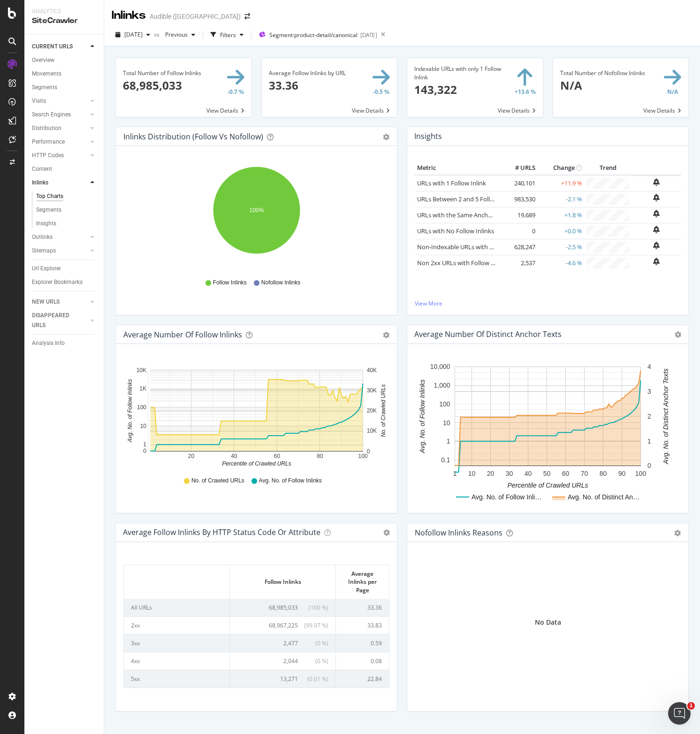
click at [111, 175] on div "Inlinks Distribution (Follow vs Nofollow) Pie Table Export as CSV Add to Custom…" at bounding box center [256, 226] width 291 height 198
click at [87, 414] on div "CURRENT URLS Overview Movements Segments Visits Analysis Orphan URLs Search Eng…" at bounding box center [63, 384] width 79 height 700
click at [505, 34] on div "2025 Aug. 1st vs Previous Filters Segment: product-detail/canonical 2025-04-16" at bounding box center [402, 36] width 596 height 19
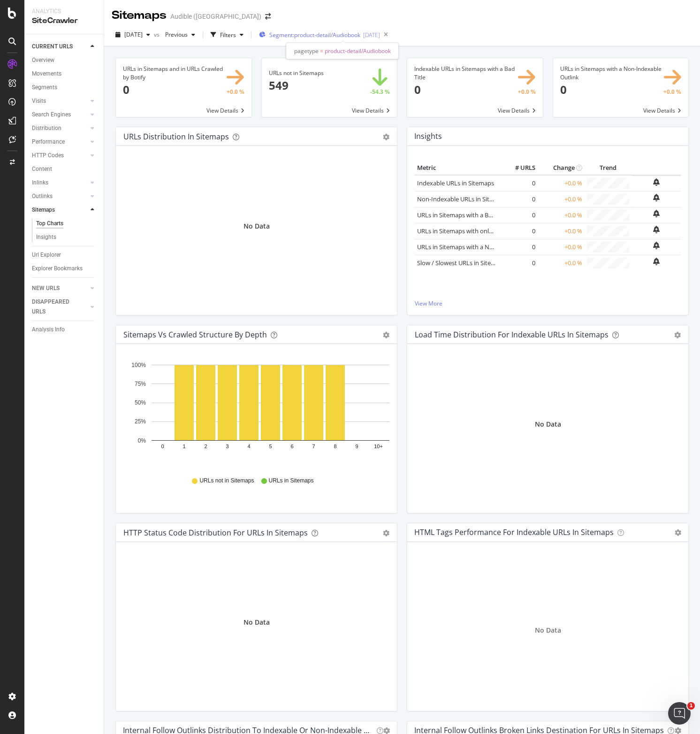
click at [331, 35] on span "Segment: product-detail/Audiobook" at bounding box center [314, 35] width 91 height 8
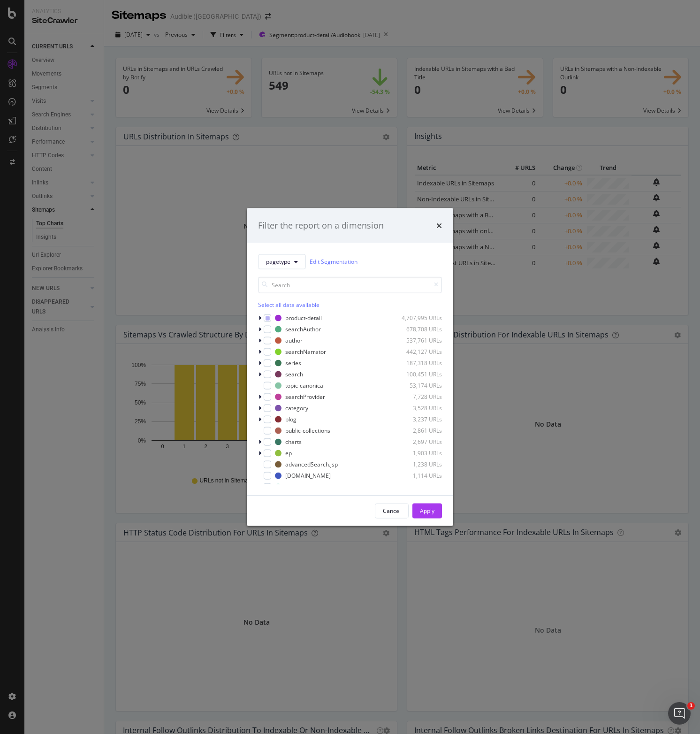
click at [285, 305] on div "Select all data available" at bounding box center [350, 304] width 184 height 8
click at [429, 514] on div "Apply" at bounding box center [427, 511] width 15 height 8
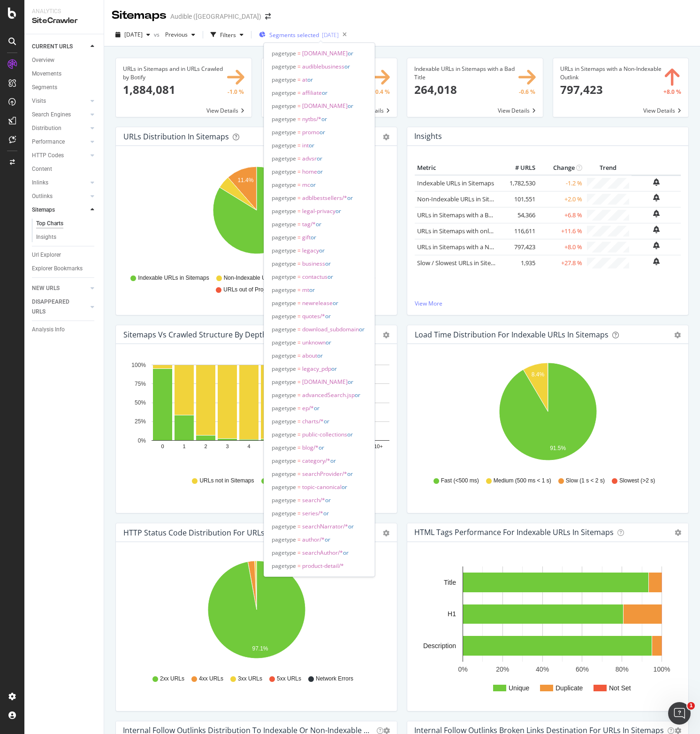
click at [303, 31] on span "Segments selected" at bounding box center [294, 35] width 50 height 8
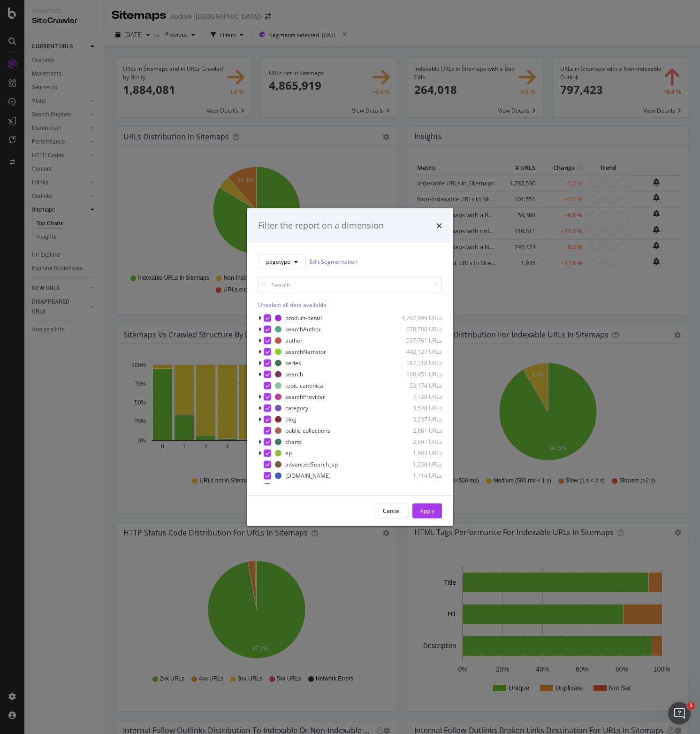
click at [267, 306] on div "Unselect all data available" at bounding box center [350, 304] width 184 height 8
click at [260, 316] on icon "modal" at bounding box center [260, 318] width 3 height 6
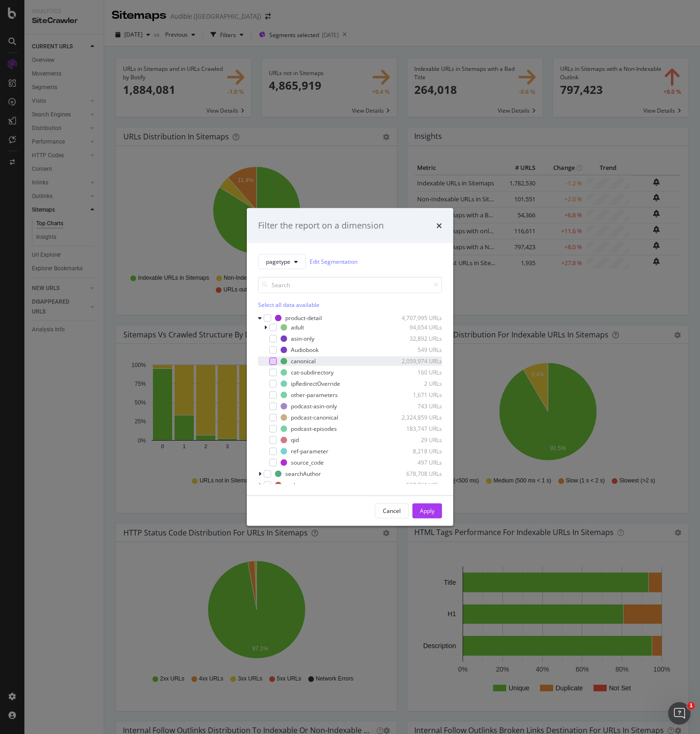
click at [275, 361] on div "modal" at bounding box center [273, 361] width 8 height 8
click at [426, 506] on div "Apply" at bounding box center [427, 511] width 15 height 14
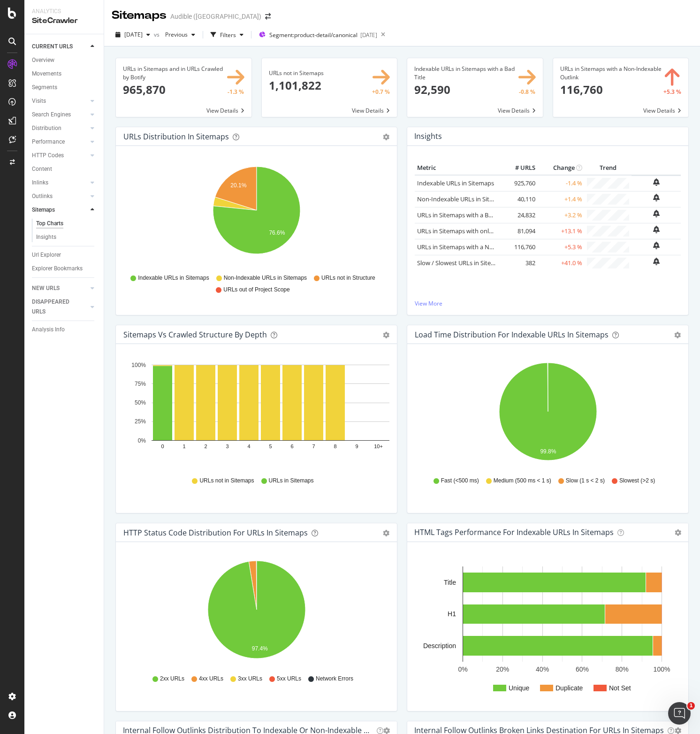
click at [369, 111] on span at bounding box center [330, 87] width 136 height 59
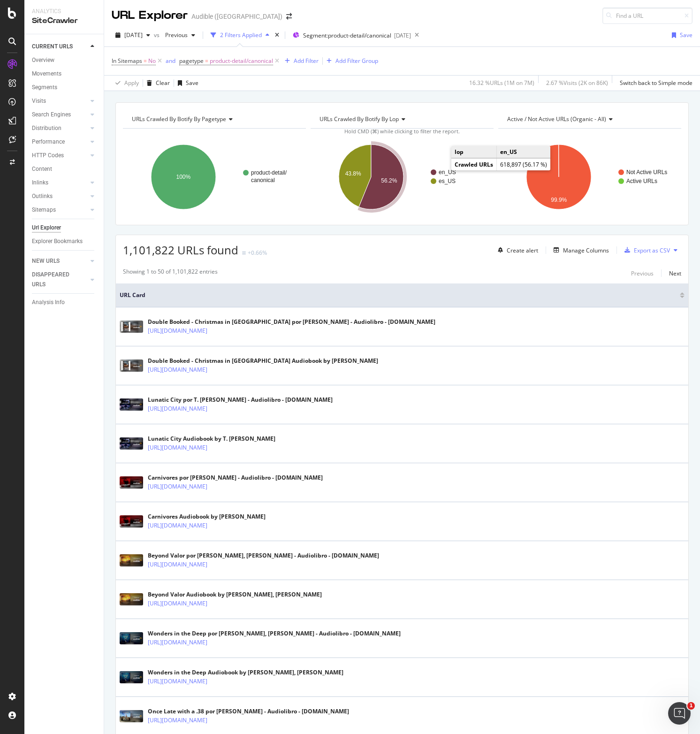
click at [444, 173] on text "en_US" at bounding box center [447, 172] width 17 height 7
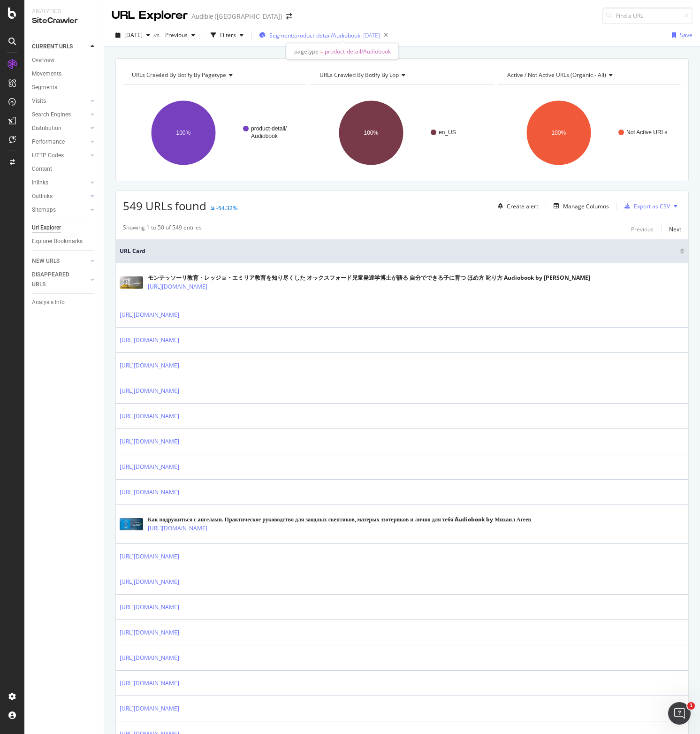
click at [311, 33] on span "Segment: product-detail/Audiobook" at bounding box center [314, 35] width 91 height 8
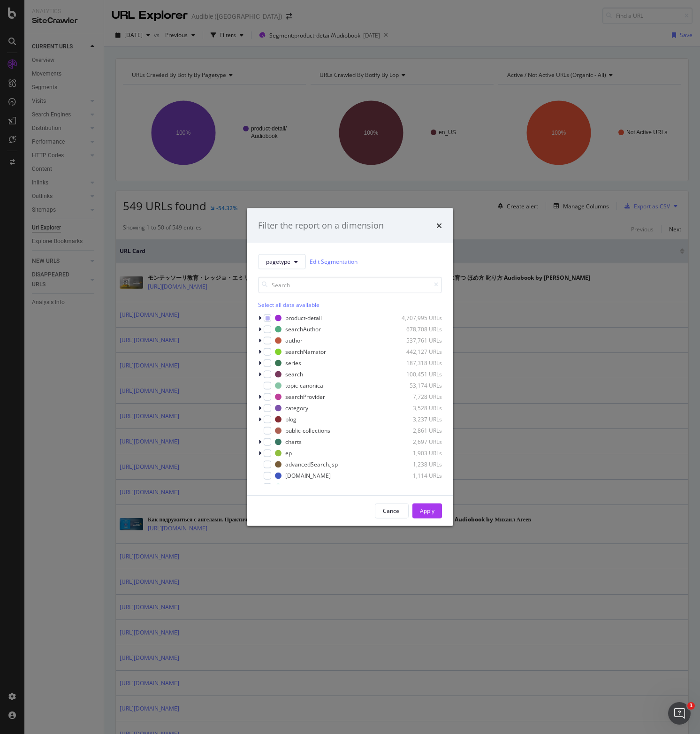
click at [281, 301] on div "Select all data available" at bounding box center [350, 304] width 184 height 8
click at [258, 318] on div "modal" at bounding box center [261, 317] width 6 height 9
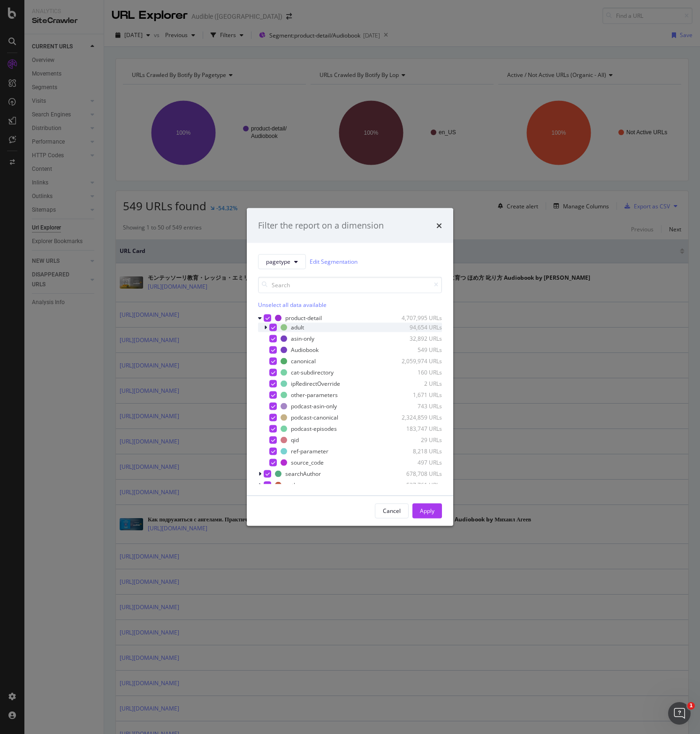
click at [266, 327] on icon "modal" at bounding box center [265, 327] width 3 height 6
click at [298, 374] on div "canonical" at bounding box center [303, 372] width 25 height 8
click at [273, 302] on div "Select all data available" at bounding box center [350, 304] width 184 height 8
click at [278, 305] on div "Unselect all data available" at bounding box center [350, 304] width 184 height 8
click at [275, 373] on div "modal" at bounding box center [273, 372] width 8 height 8
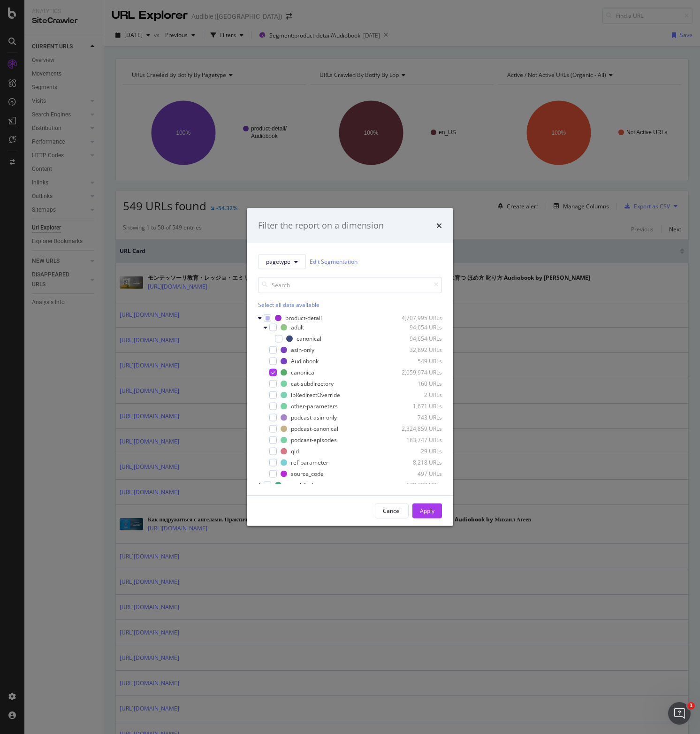
drag, startPoint x: 434, startPoint y: 511, endPoint x: 417, endPoint y: 532, distance: 27.1
click at [434, 511] on div "Apply" at bounding box center [427, 511] width 15 height 8
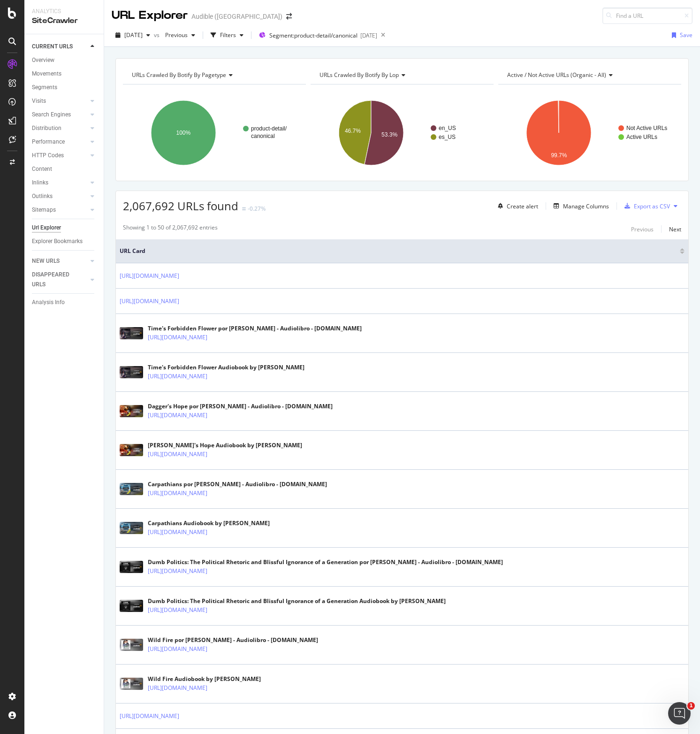
click at [554, 75] on span "Active / Not Active URLs (organic - all)" at bounding box center [556, 75] width 99 height 8
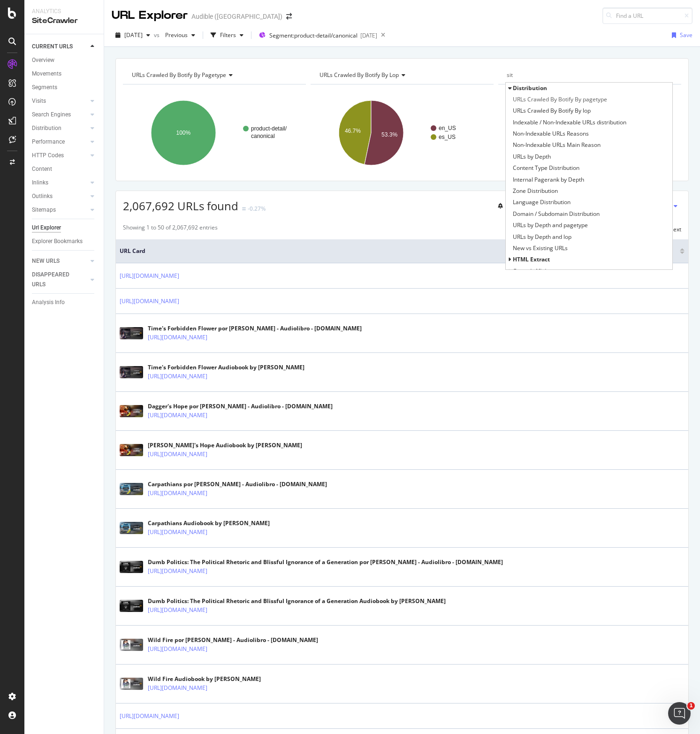
type input "site"
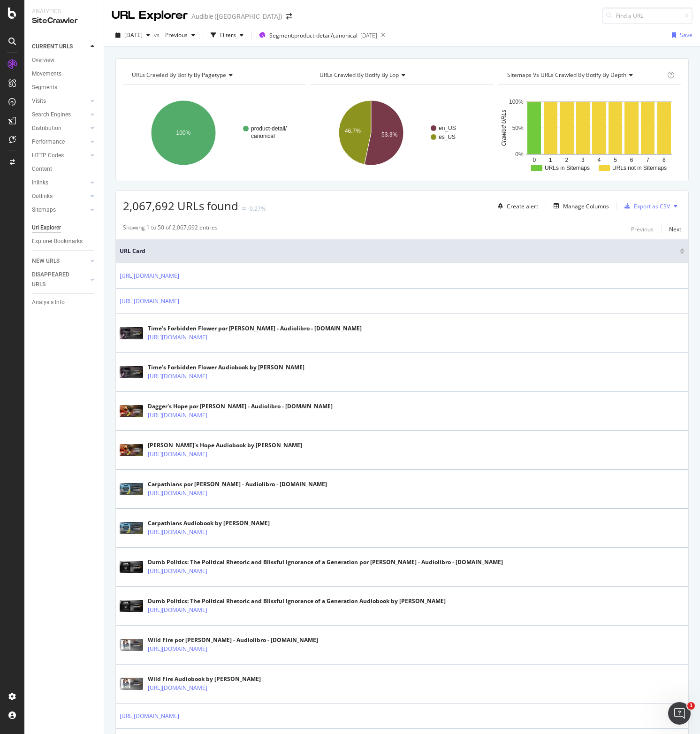
click at [396, 203] on div "2,067,692 URLs found -0.27% Create alert Manage Columns Export as CSV" at bounding box center [402, 202] width 573 height 23
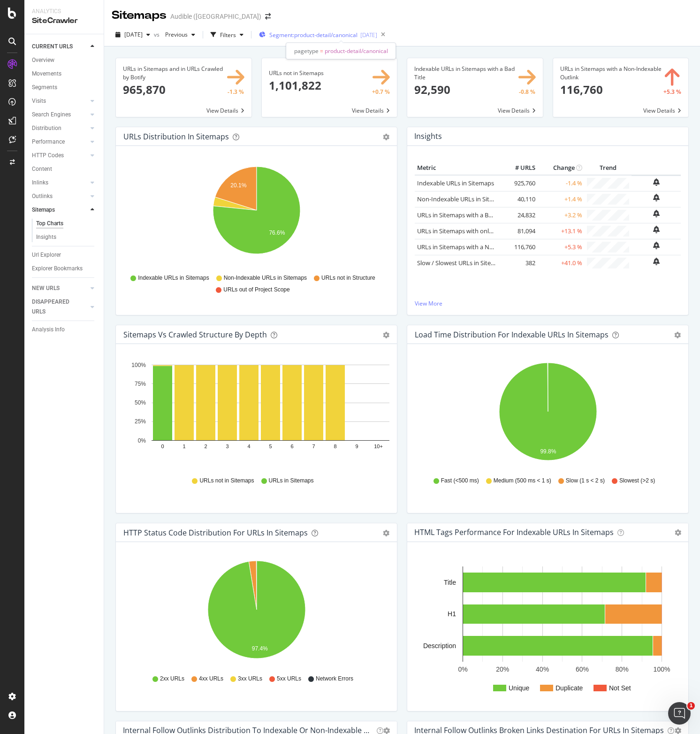
click at [350, 35] on span "Segment: product-detail/canonical" at bounding box center [313, 35] width 88 height 8
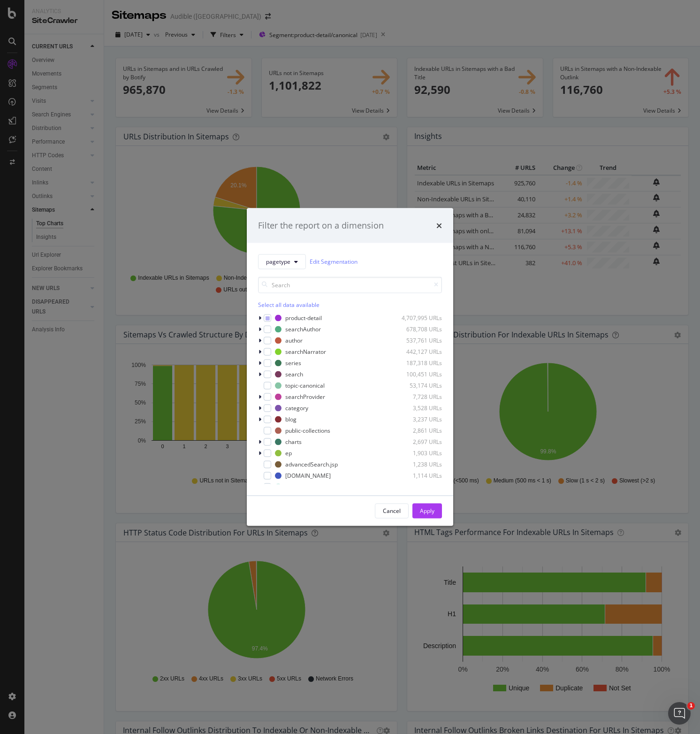
click at [263, 68] on div "Filter the report on a dimension pagetype Edit Segmentation Select all data ava…" at bounding box center [350, 367] width 700 height 734
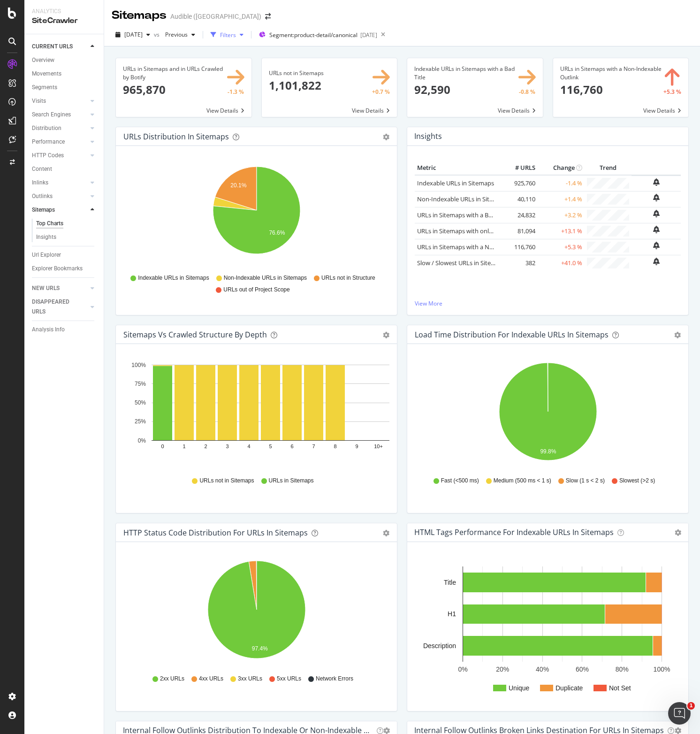
click at [236, 33] on div "Filters" at bounding box center [228, 35] width 16 height 8
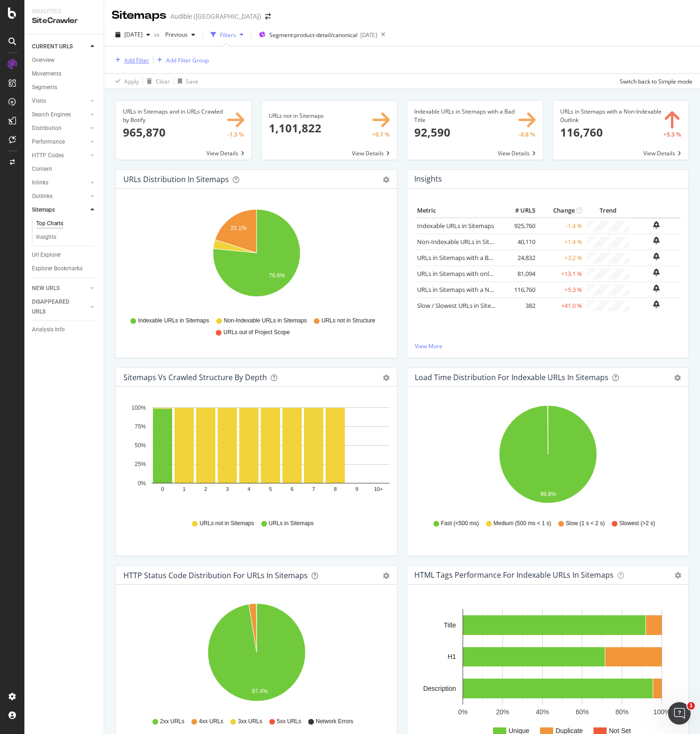
click at [145, 62] on div "Add Filter" at bounding box center [136, 60] width 25 height 8
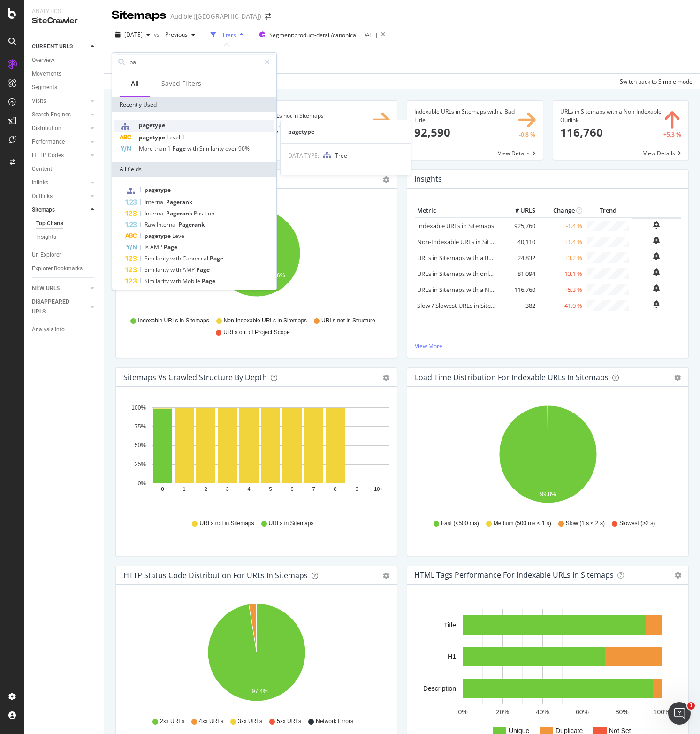
type input "p"
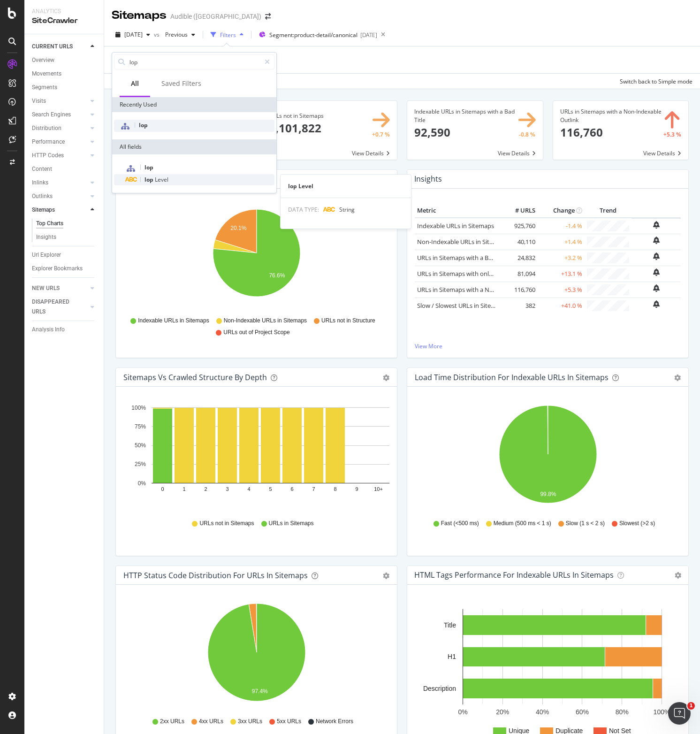
type input "lop"
click at [152, 181] on span "lop" at bounding box center [150, 180] width 10 height 8
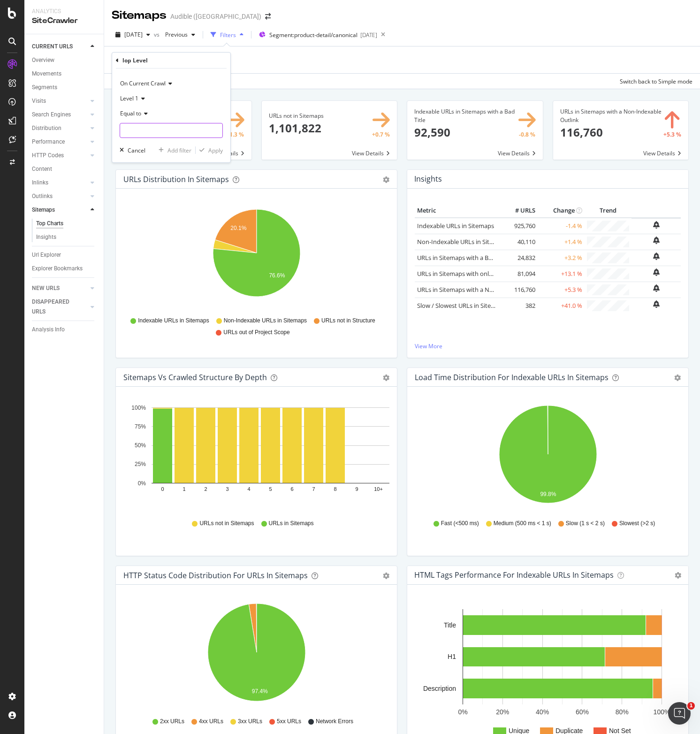
click at [142, 131] on input "text" at bounding box center [171, 130] width 102 height 15
click at [142, 142] on span "en_US" at bounding box center [151, 143] width 58 height 8
type input "en_US"
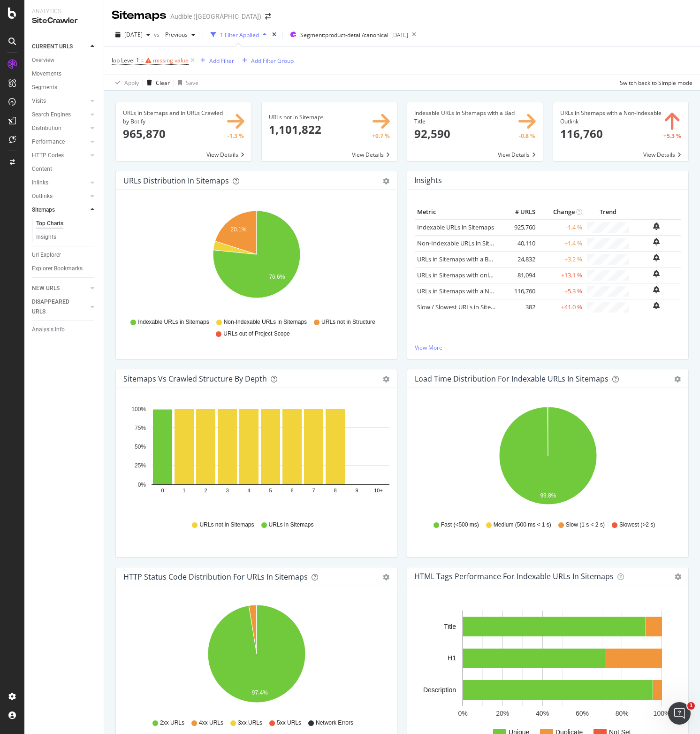
click at [235, 149] on span at bounding box center [184, 131] width 136 height 59
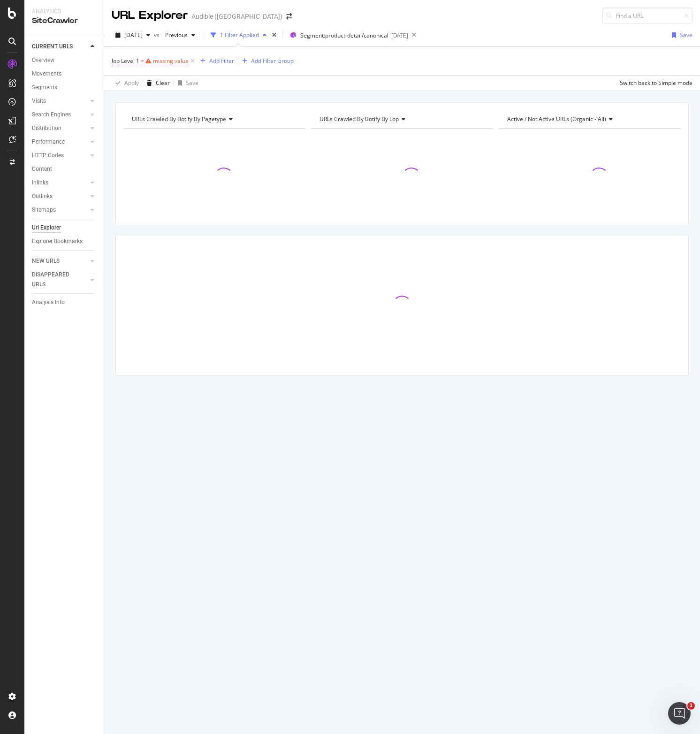
click at [158, 59] on div "missing value" at bounding box center [171, 61] width 36 height 8
click at [137, 132] on input "text" at bounding box center [171, 129] width 102 height 15
click at [141, 142] on span "en_US" at bounding box center [151, 142] width 58 height 8
type input "en_US"
click at [215, 149] on div "Apply" at bounding box center [215, 150] width 15 height 8
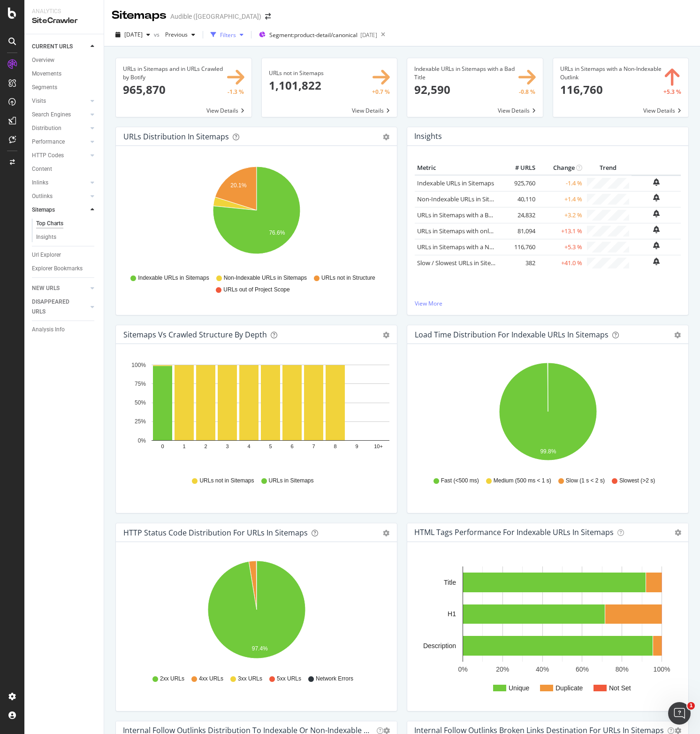
click at [236, 32] on div "Filters" at bounding box center [228, 35] width 16 height 8
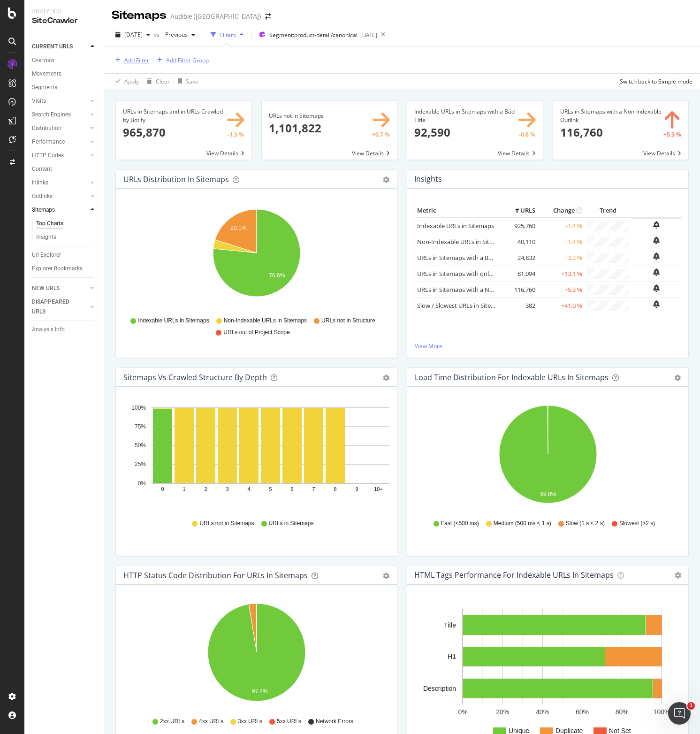
click at [138, 65] on button "Add Filter" at bounding box center [131, 59] width 38 height 11
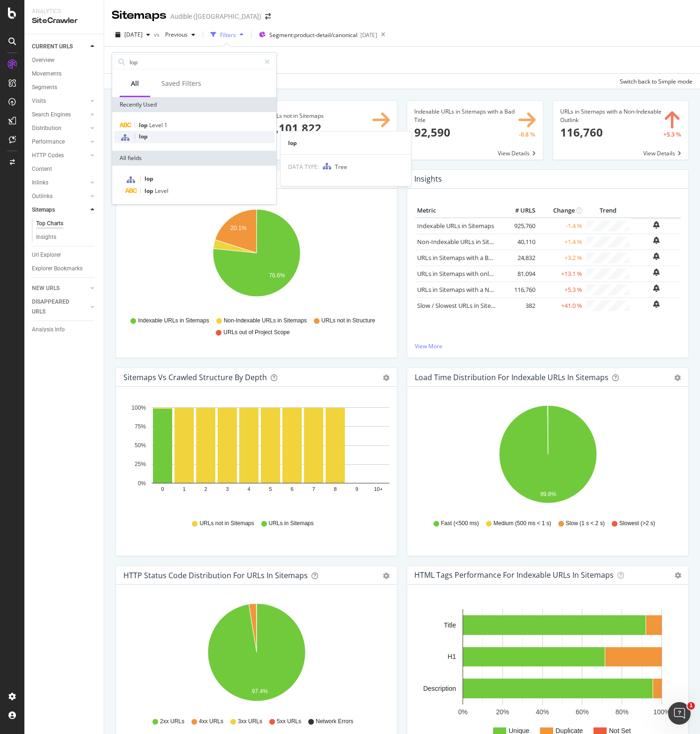
type input "lop"
click at [148, 141] on div "lop" at bounding box center [194, 137] width 161 height 12
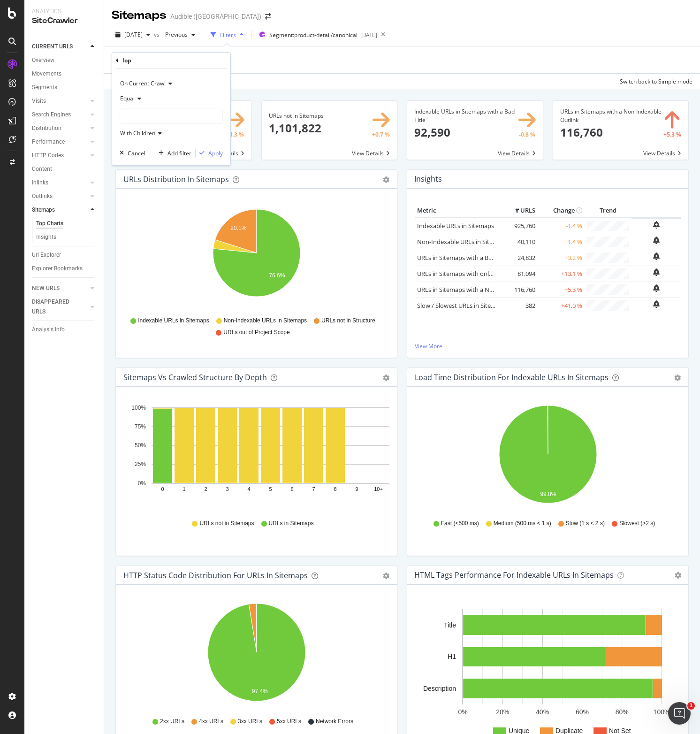
click at [141, 119] on div at bounding box center [171, 115] width 102 height 15
click at [140, 134] on span "en_US" at bounding box center [138, 135] width 16 height 8
click at [216, 152] on div "Apply" at bounding box center [215, 153] width 15 height 8
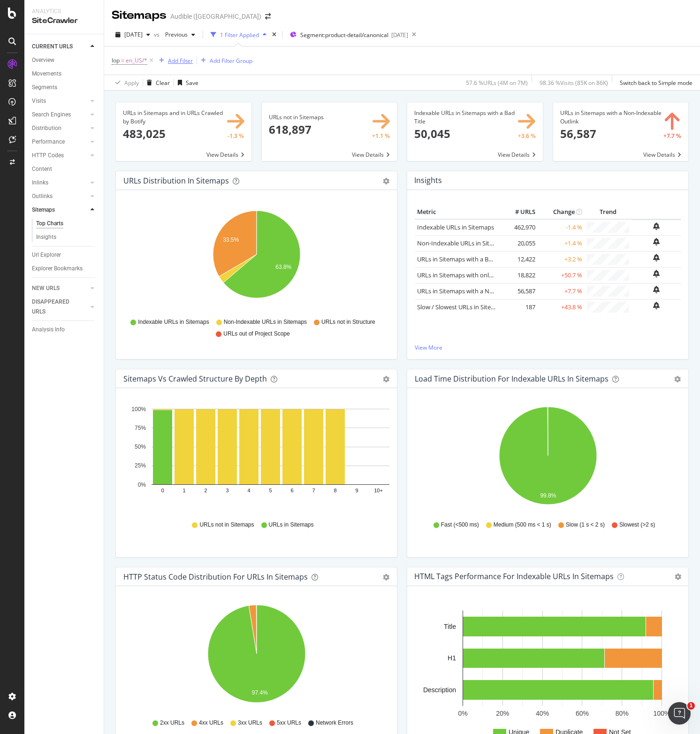
click at [178, 61] on div "Add Filter" at bounding box center [180, 61] width 25 height 8
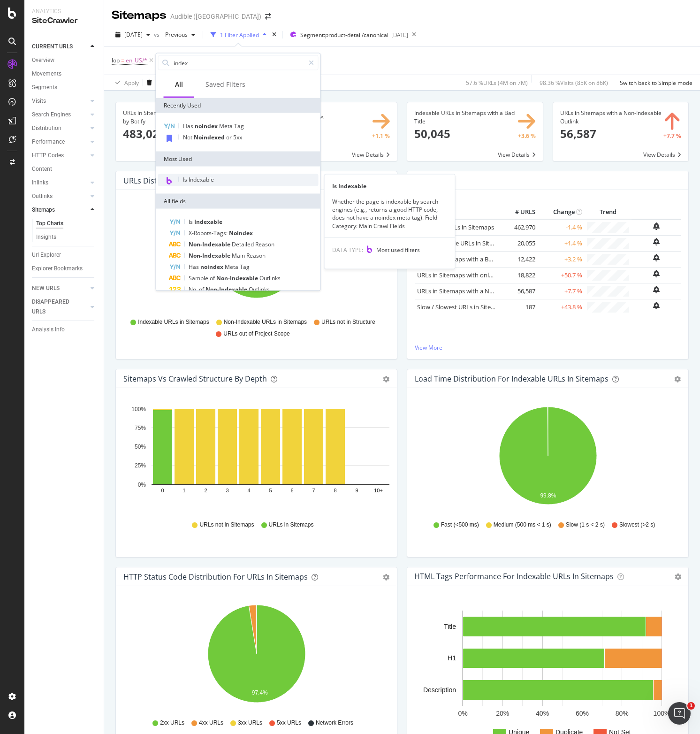
type input "index"
click at [200, 180] on span "Is Indexable" at bounding box center [198, 180] width 31 height 8
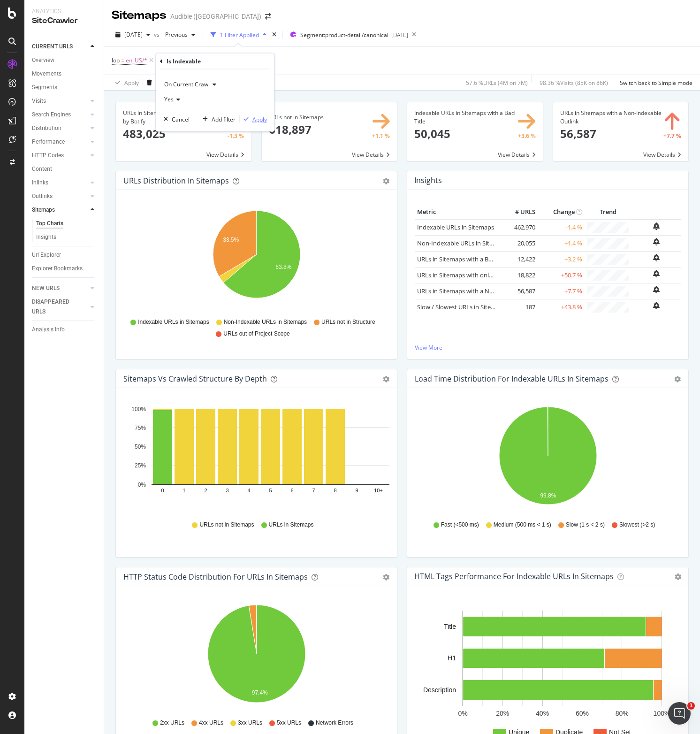
click at [257, 121] on div "Apply" at bounding box center [260, 119] width 15 height 8
click at [127, 352] on div "Hold CMD (⌘) while clicking to filter the report. 34.4% 65.6% Type of URL URL C…" at bounding box center [256, 274] width 281 height 169
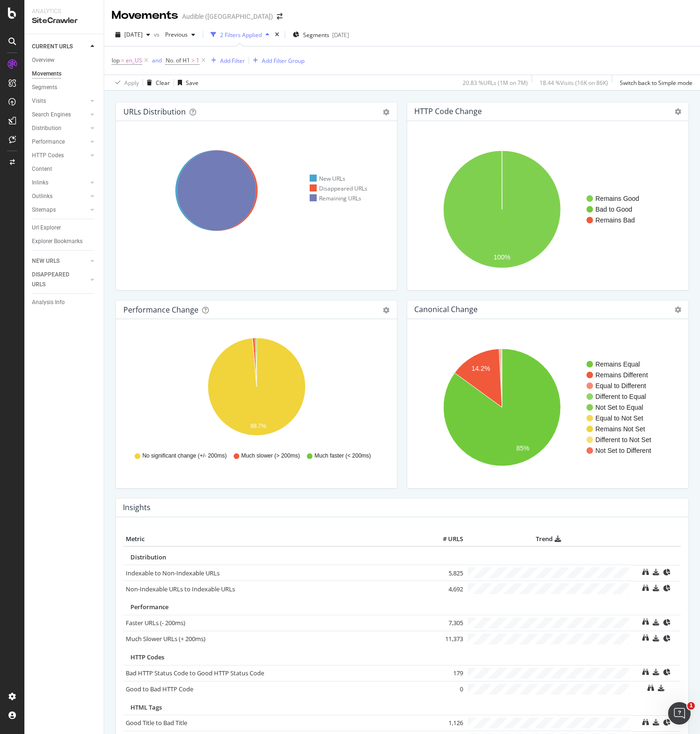
scroll to position [309, 0]
